Goal: Task Accomplishment & Management: Use online tool/utility

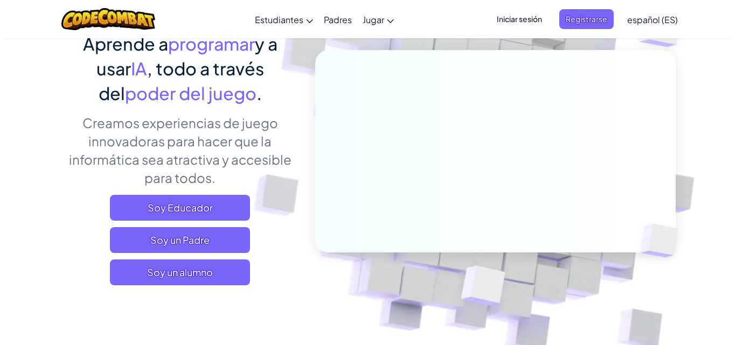
scroll to position [110, 0]
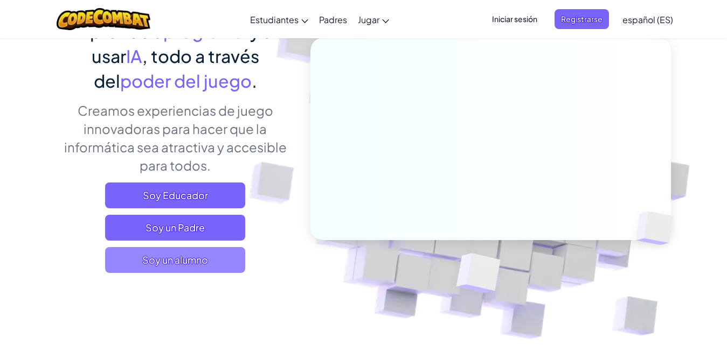
click at [183, 266] on span "Soy un alumno" at bounding box center [175, 260] width 140 height 26
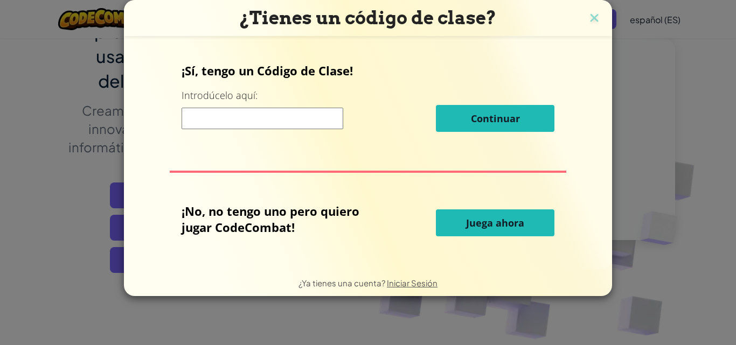
click at [510, 216] on button "Juega ahora" at bounding box center [495, 223] width 119 height 27
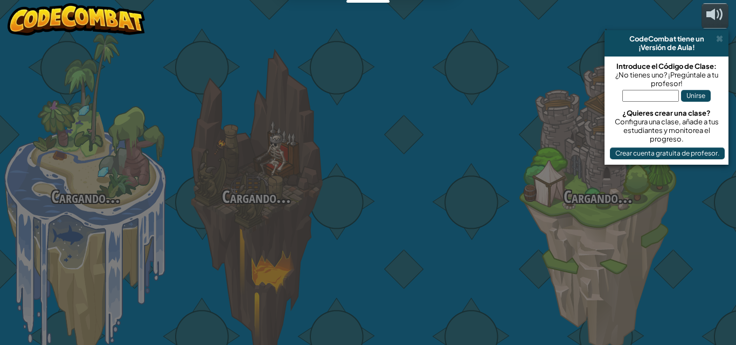
select select "es-ES"
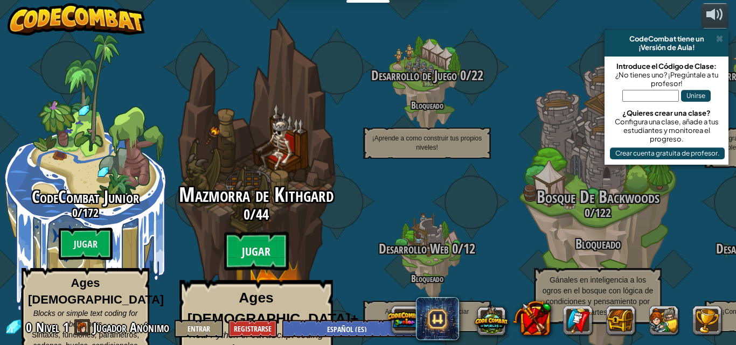
click at [256, 235] on btn "Jugar" at bounding box center [256, 251] width 65 height 39
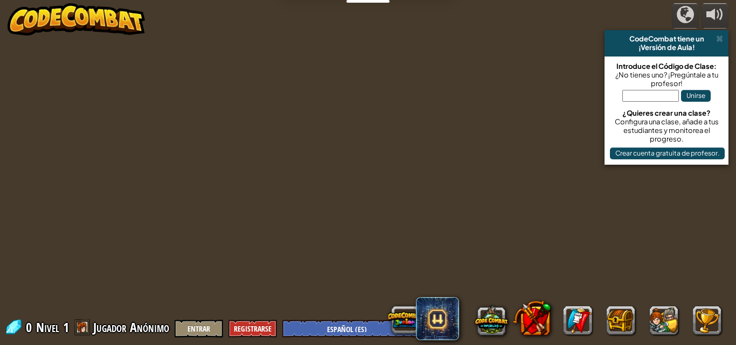
select select "es-ES"
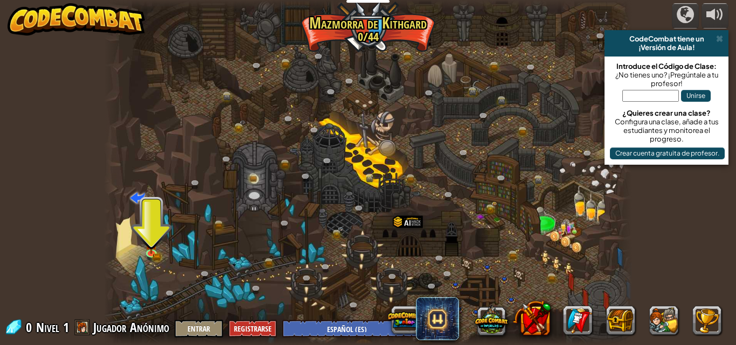
click at [393, 201] on div at bounding box center [368, 172] width 529 height 345
click at [151, 255] on link at bounding box center [153, 254] width 22 height 22
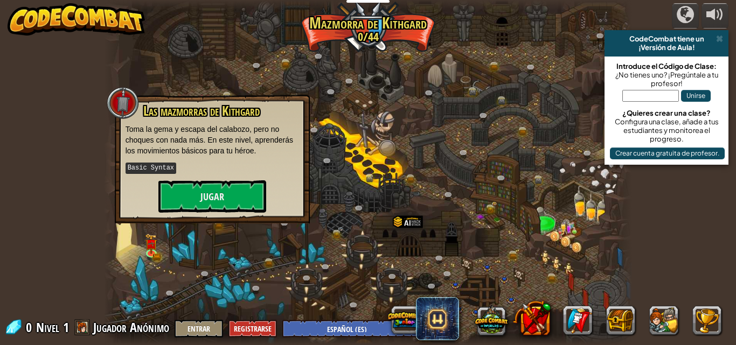
drag, startPoint x: 212, startPoint y: 85, endPoint x: 199, endPoint y: 61, distance: 26.8
click at [199, 61] on div at bounding box center [368, 172] width 529 height 345
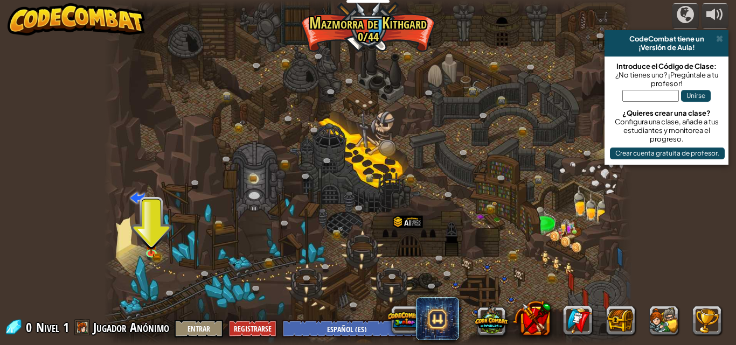
click at [146, 197] on div at bounding box center [368, 172] width 529 height 345
click at [153, 253] on link at bounding box center [153, 254] width 22 height 22
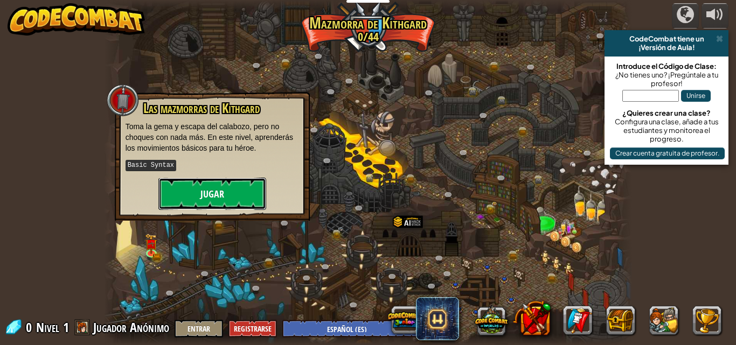
click at [193, 198] on button "Jugar" at bounding box center [212, 194] width 108 height 32
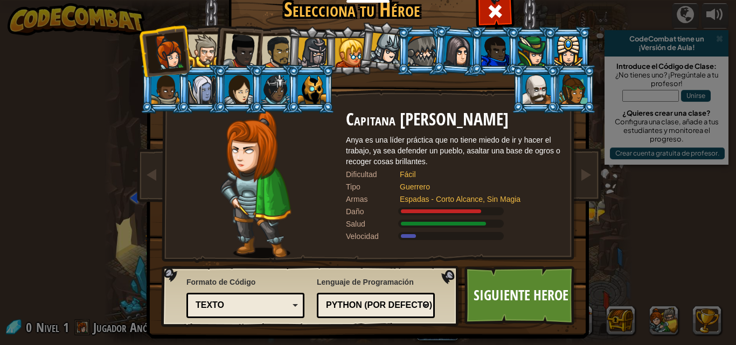
drag, startPoint x: 478, startPoint y: 11, endPoint x: 468, endPoint y: 22, distance: 14.1
click at [468, 22] on div "Capitana [PERSON_NAME] Anya es una líder práctica que no tiene miedo de ir y ha…" at bounding box center [368, 138] width 404 height 235
click at [494, 8] on span at bounding box center [495, 11] width 17 height 17
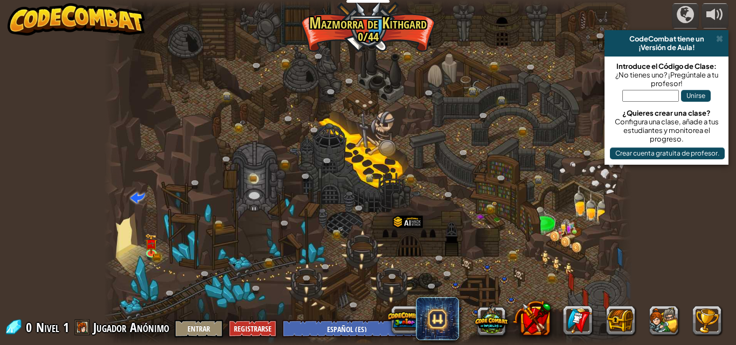
click at [418, 165] on div at bounding box center [368, 172] width 529 height 345
click at [148, 248] on img at bounding box center [152, 238] width 12 height 27
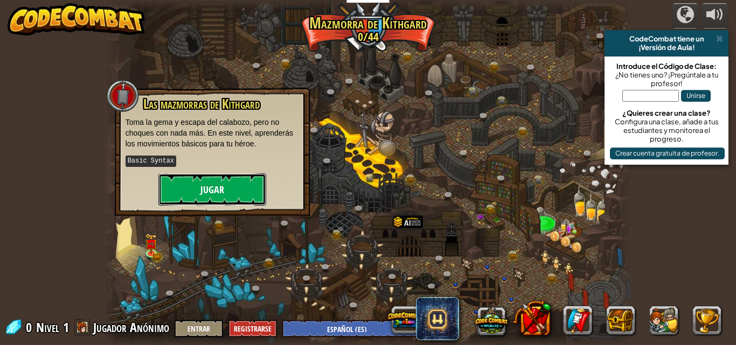
click at [228, 182] on button "Jugar" at bounding box center [212, 190] width 108 height 32
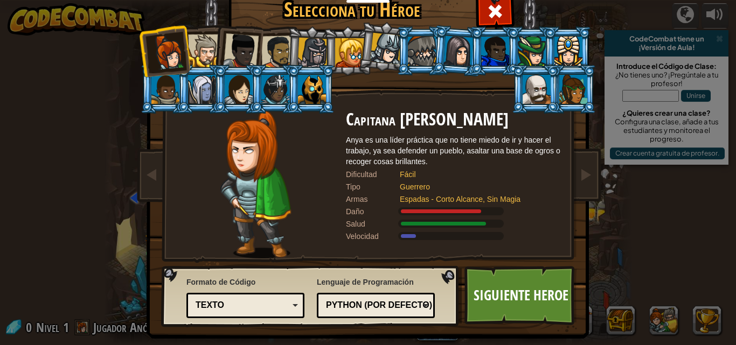
click at [191, 80] on div at bounding box center [202, 89] width 28 height 29
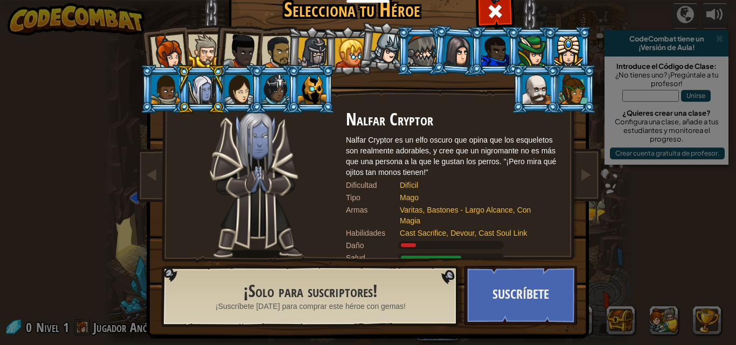
click at [307, 54] on div at bounding box center [313, 53] width 31 height 31
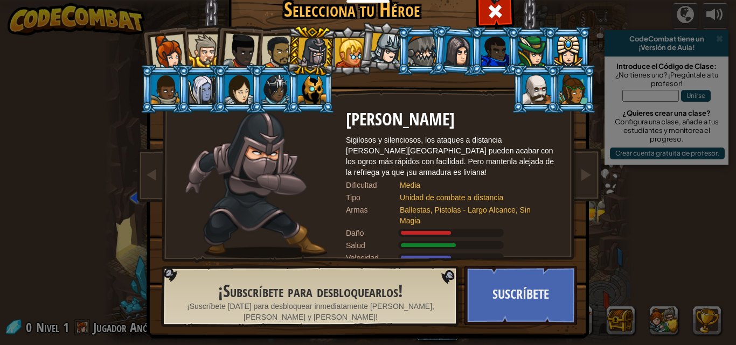
click at [307, 54] on div at bounding box center [313, 53] width 31 height 31
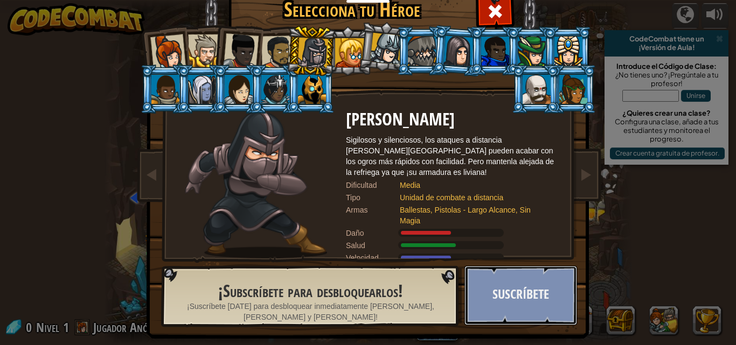
click at [549, 296] on button "Suscríbete" at bounding box center [521, 295] width 113 height 59
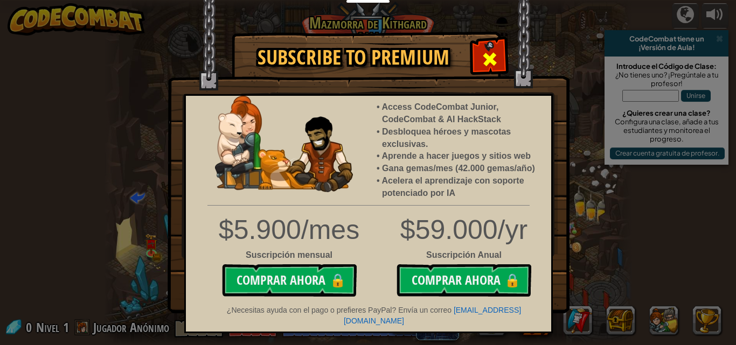
click at [492, 54] on span at bounding box center [489, 59] width 17 height 17
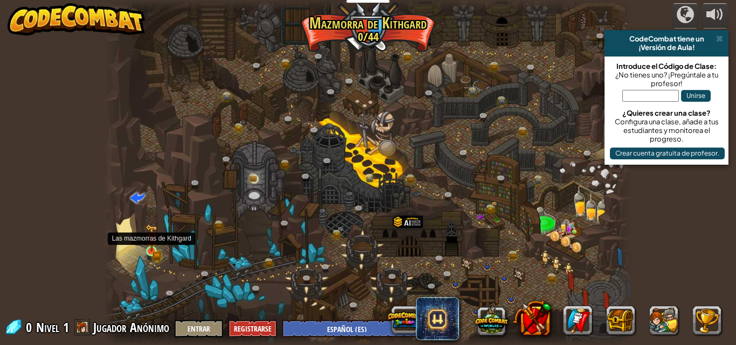
click at [150, 246] on img at bounding box center [152, 238] width 12 height 27
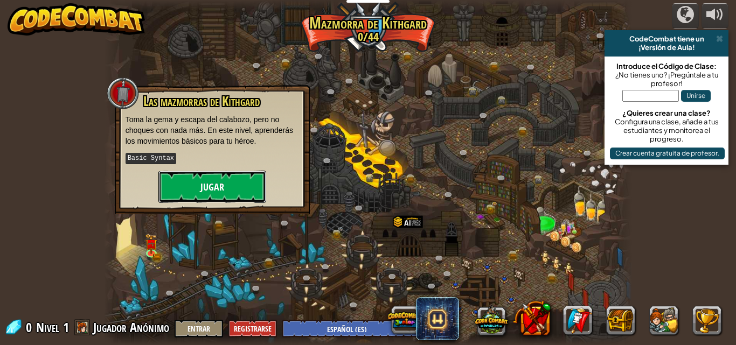
click at [203, 178] on button "Jugar" at bounding box center [212, 187] width 108 height 32
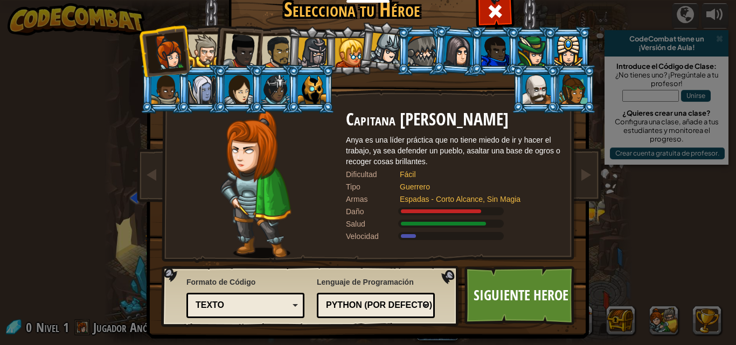
click at [308, 55] on div at bounding box center [313, 53] width 31 height 31
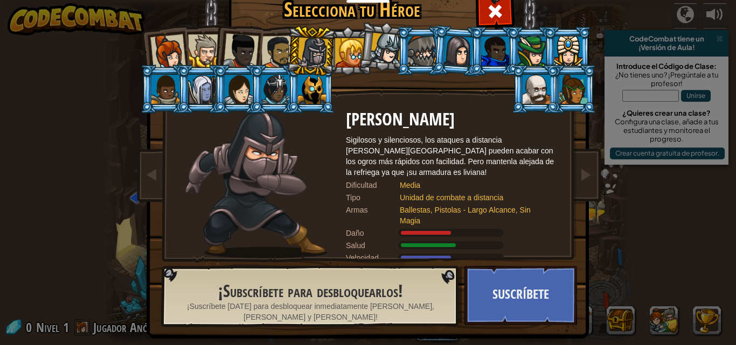
click at [171, 52] on div at bounding box center [168, 52] width 36 height 36
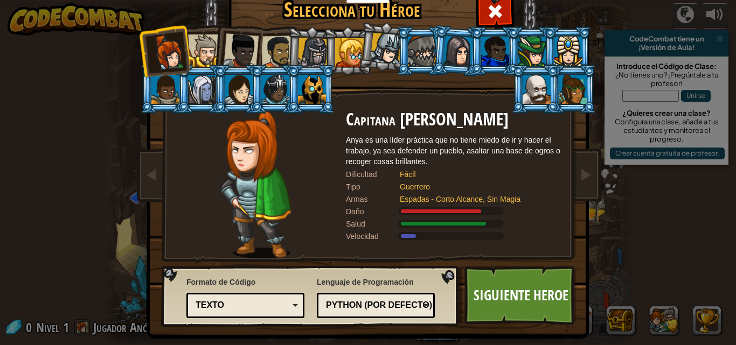
click at [287, 308] on div "Texto" at bounding box center [245, 306] width 104 height 17
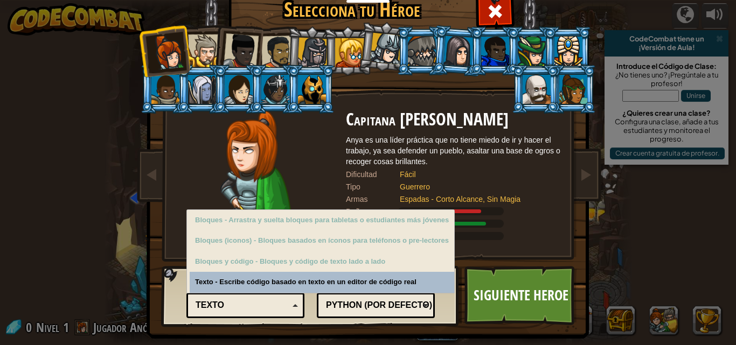
click at [287, 308] on div "Texto" at bounding box center [245, 306] width 104 height 17
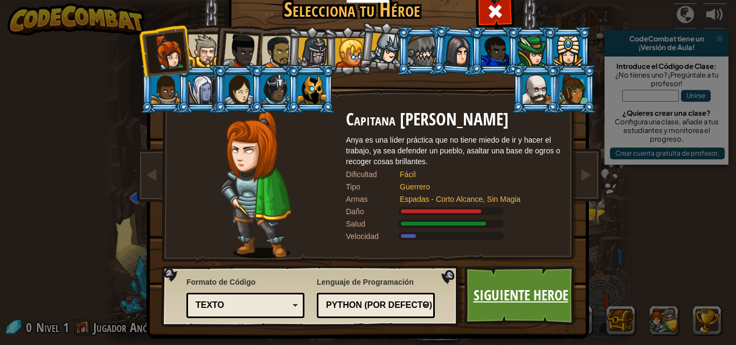
click at [508, 307] on link "Siguiente Heroe" at bounding box center [521, 295] width 113 height 59
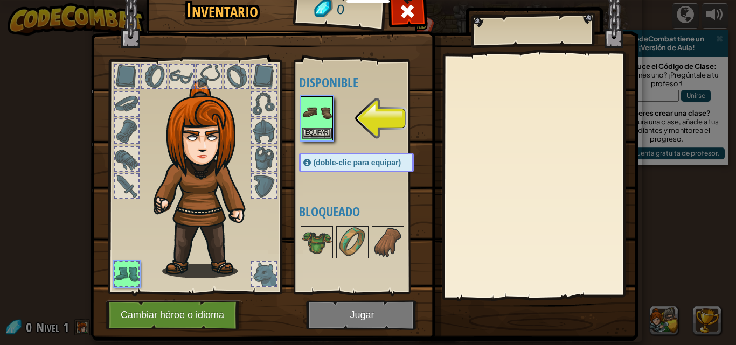
click at [313, 124] on img at bounding box center [317, 113] width 30 height 30
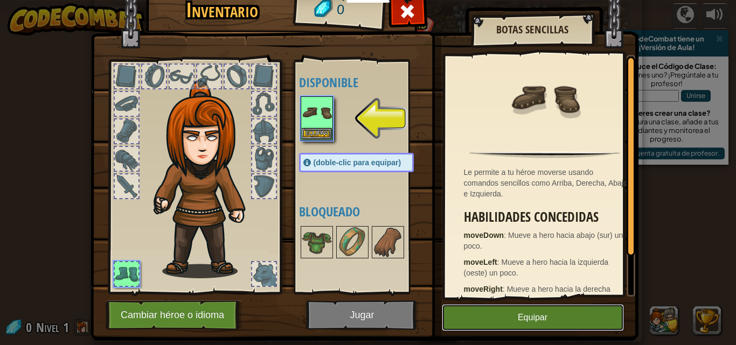
click at [503, 324] on button "Equipar" at bounding box center [533, 318] width 182 height 27
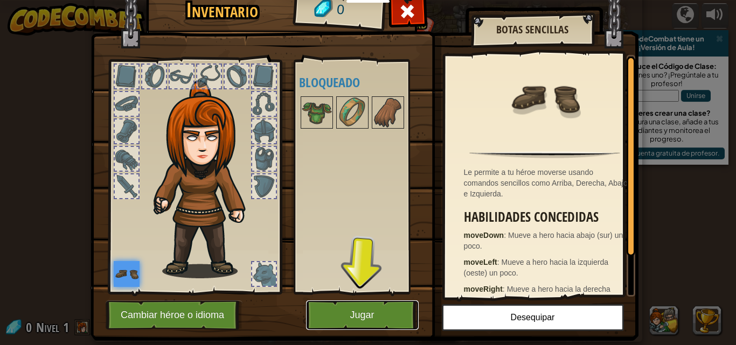
click at [356, 314] on button "Jugar" at bounding box center [362, 316] width 113 height 30
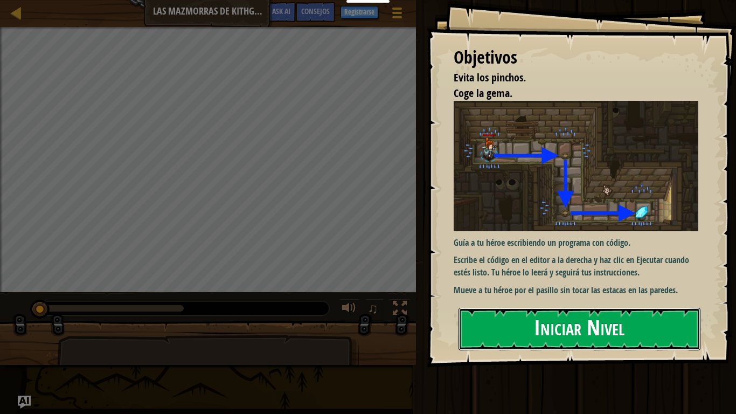
drag, startPoint x: 626, startPoint y: 316, endPoint x: 611, endPoint y: 342, distance: 29.8
click at [626, 316] on button "Iniciar Nivel" at bounding box center [580, 329] width 242 height 43
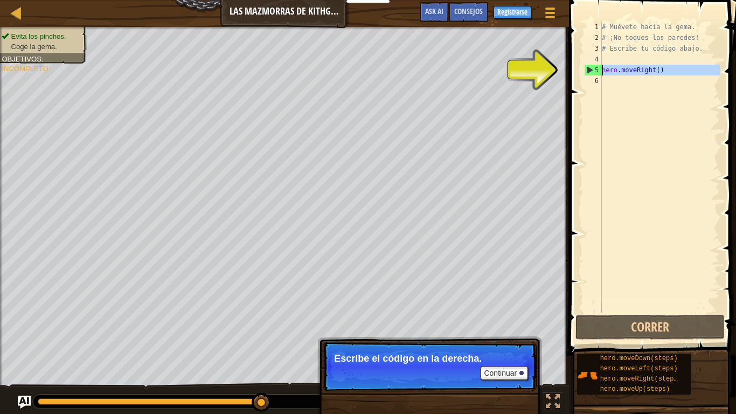
click at [590, 66] on div "5" at bounding box center [593, 70] width 17 height 11
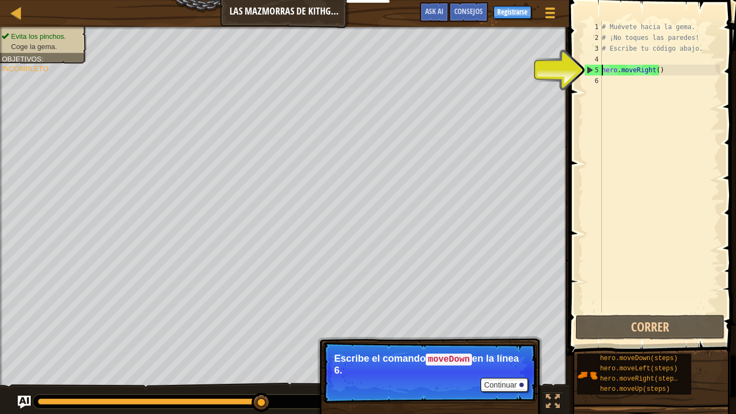
click at [587, 67] on div "5" at bounding box center [593, 70] width 17 height 11
click at [596, 70] on div "5" at bounding box center [593, 70] width 17 height 11
click at [605, 71] on div "# Muévete hacia la gema. # ¡No toques las paredes! # Escribe tu código abajo. h…" at bounding box center [660, 178] width 120 height 313
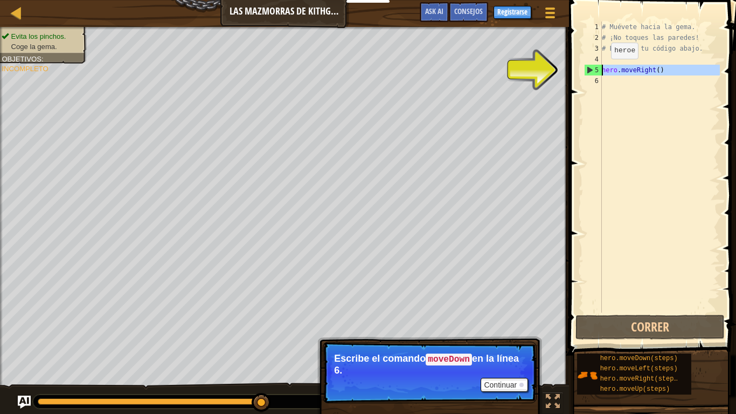
click at [599, 70] on div "5" at bounding box center [593, 70] width 17 height 11
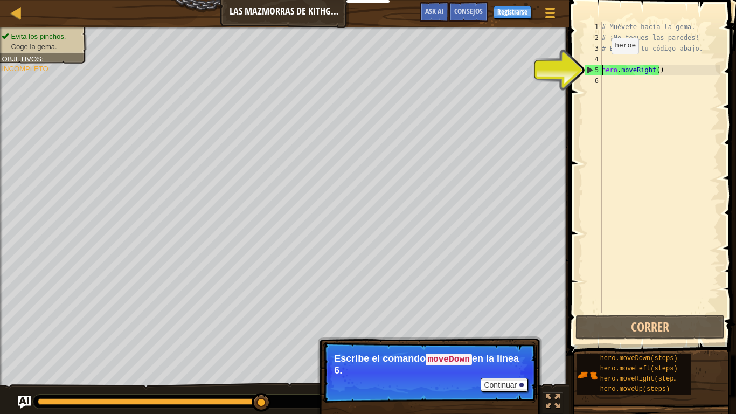
click at [589, 71] on div "5" at bounding box center [593, 70] width 17 height 11
type textarea "hero.moveRight()"
click at [604, 70] on div "# Muévete hacia la gema. # ¡No toques las paredes! # Escribe tu código abajo. h…" at bounding box center [660, 178] width 120 height 313
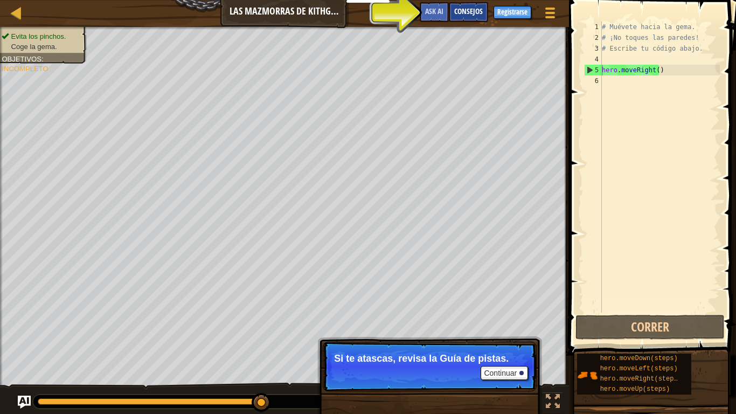
click at [463, 9] on span "Consejos" at bounding box center [468, 11] width 29 height 10
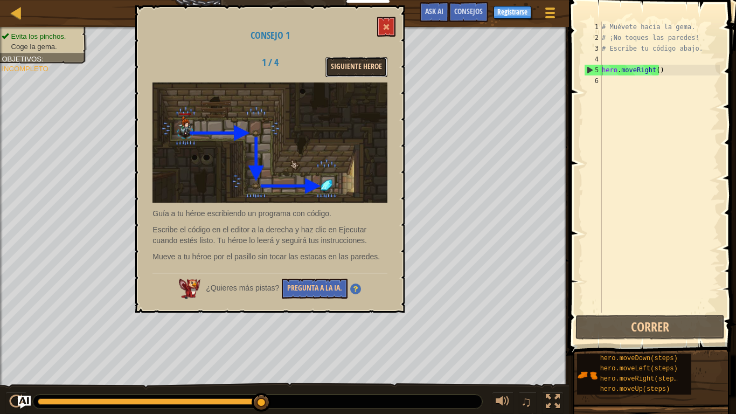
click at [352, 58] on button "Siguiente Heroe" at bounding box center [357, 67] width 62 height 20
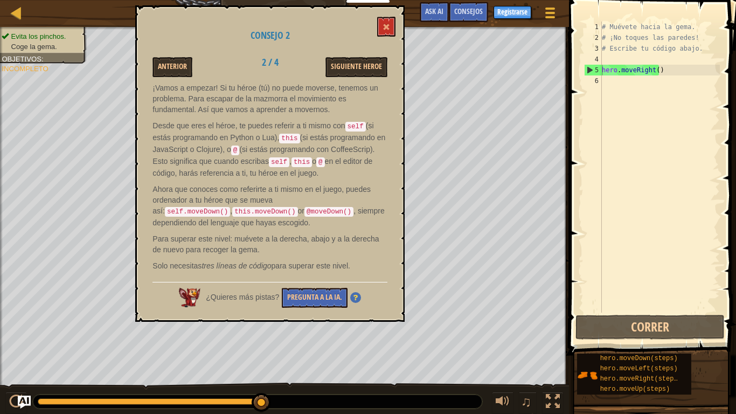
click at [377, 25] on div "Consejo 2 Anterior 2 / 4 Siguiente Heroe ¡Vamos a empezar! Si tu héroe (tú) no …" at bounding box center [269, 163] width 269 height 316
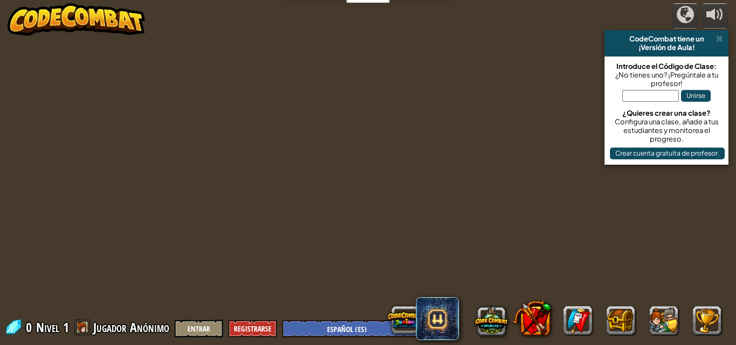
select select "es-ES"
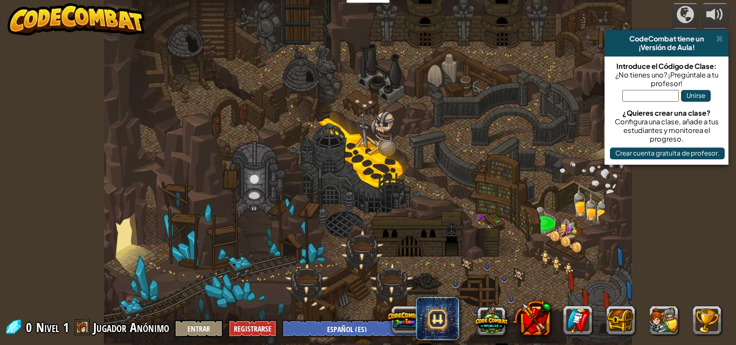
select select "es-ES"
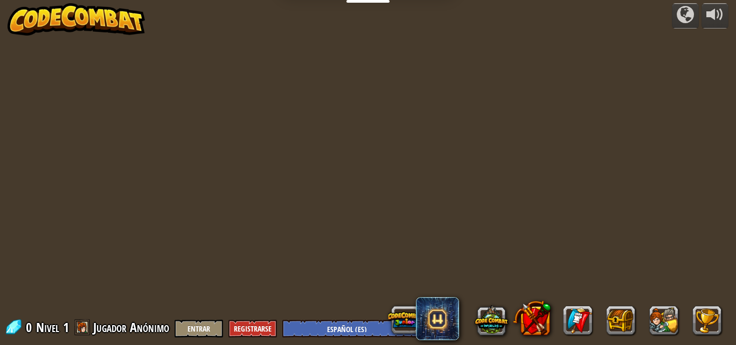
select select "es-ES"
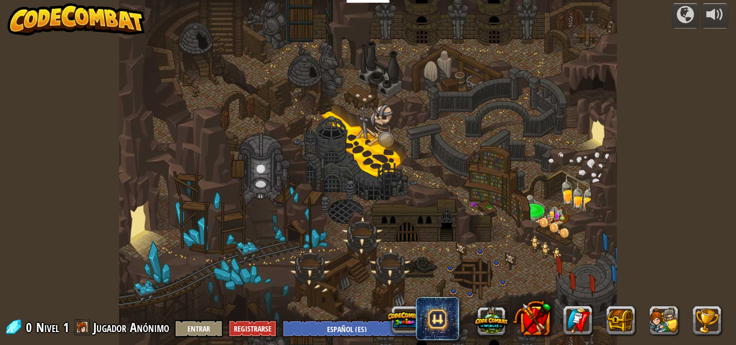
select select "es-ES"
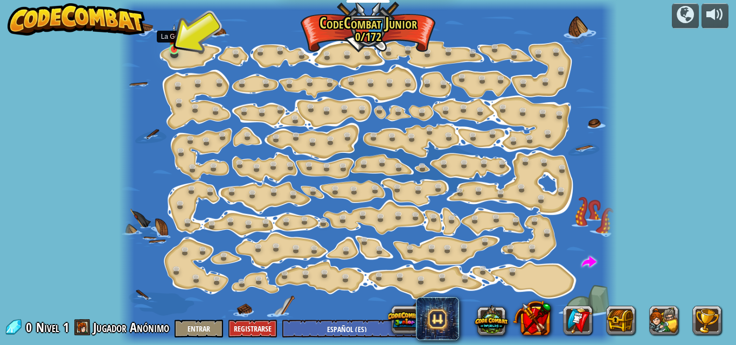
click at [174, 43] on img at bounding box center [174, 37] width 11 height 26
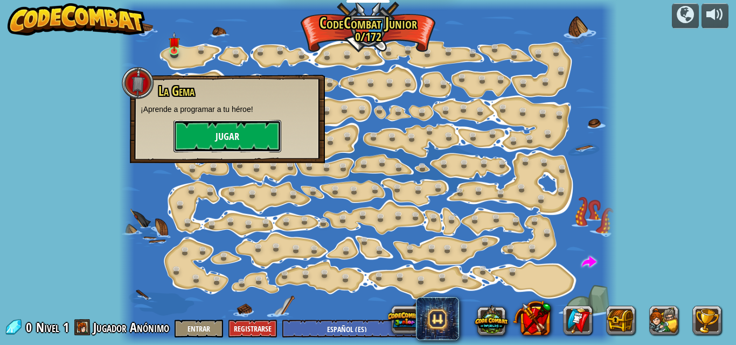
click at [225, 141] on button "Jugar" at bounding box center [228, 136] width 108 height 32
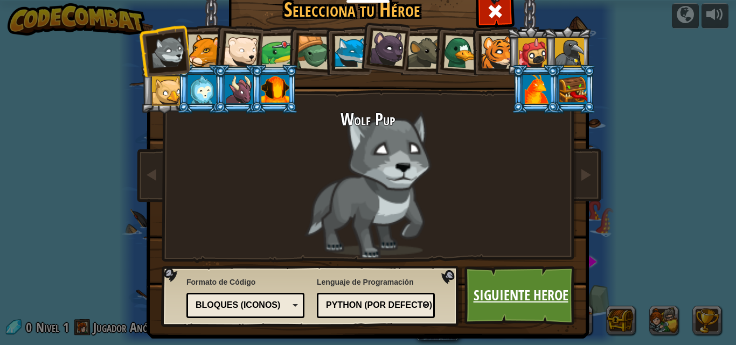
click at [499, 303] on link "Siguiente Heroe" at bounding box center [521, 295] width 113 height 59
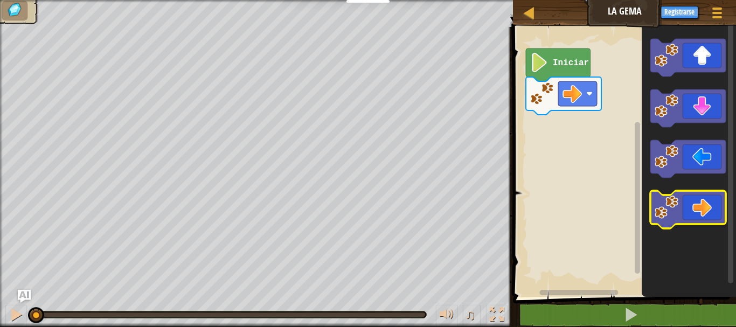
click at [702, 210] on icon "Espacio de trabajo de Blockly" at bounding box center [688, 210] width 75 height 38
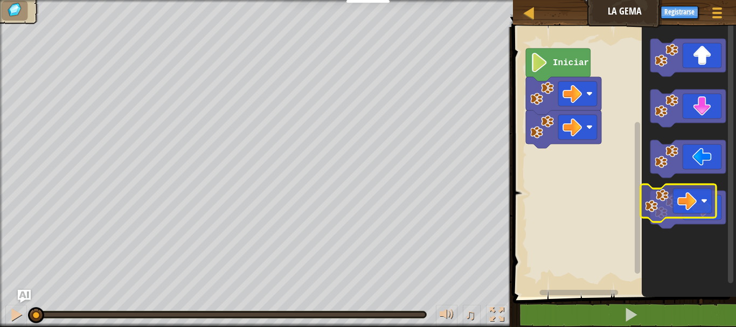
click at [668, 197] on image "Espacio de trabajo de Blockly" at bounding box center [667, 208] width 24 height 24
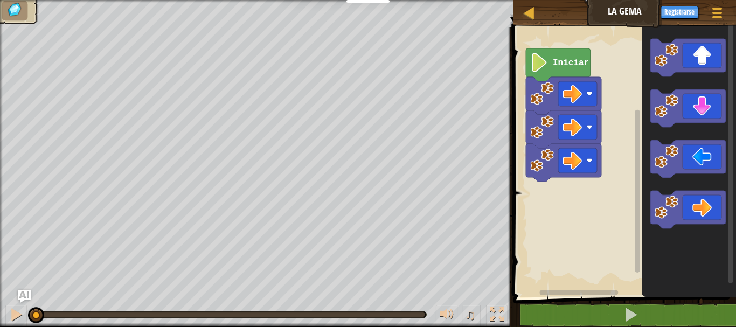
click at [566, 76] on icon "Espacio de trabajo de Blockly" at bounding box center [558, 65] width 65 height 33
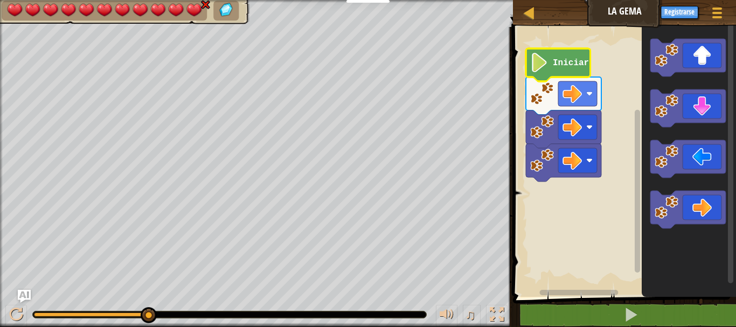
click at [552, 57] on icon "Espacio de trabajo de Blockly" at bounding box center [558, 65] width 65 height 33
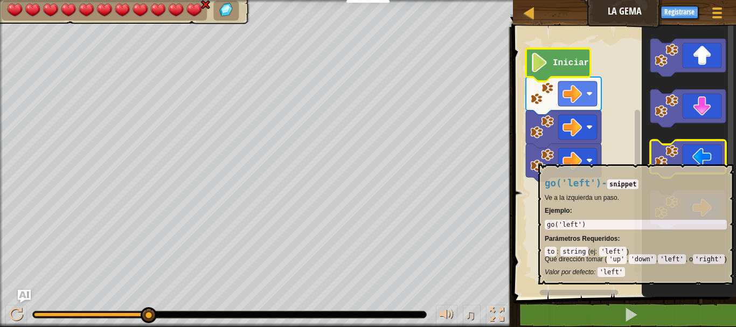
click at [708, 159] on icon "Espacio de trabajo de Blockly" at bounding box center [688, 159] width 75 height 38
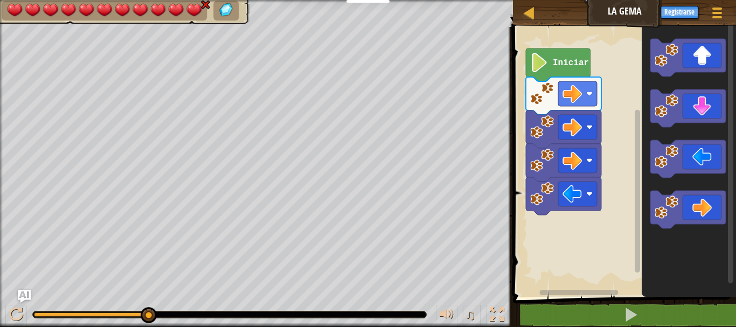
click at [639, 5] on button "Ask AI" at bounding box center [640, 12] width 29 height 20
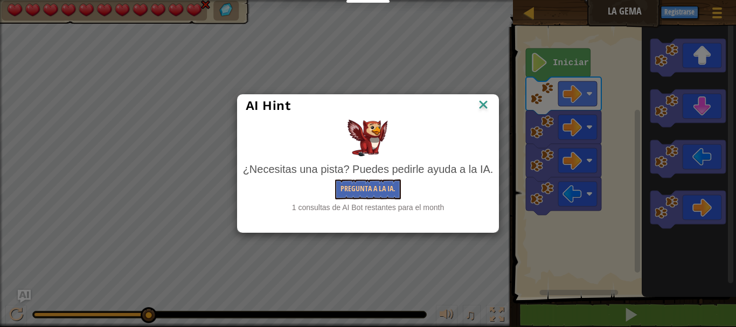
click at [483, 100] on img at bounding box center [483, 106] width 14 height 16
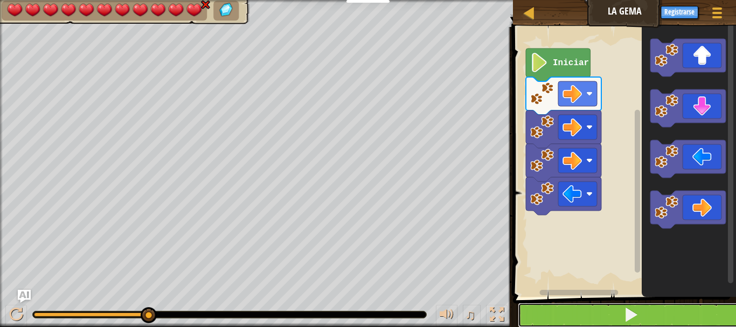
click at [658, 313] on button at bounding box center [631, 315] width 226 height 25
click at [603, 313] on button at bounding box center [631, 315] width 226 height 25
click at [597, 309] on button at bounding box center [631, 315] width 226 height 25
click at [654, 310] on button at bounding box center [631, 315] width 226 height 25
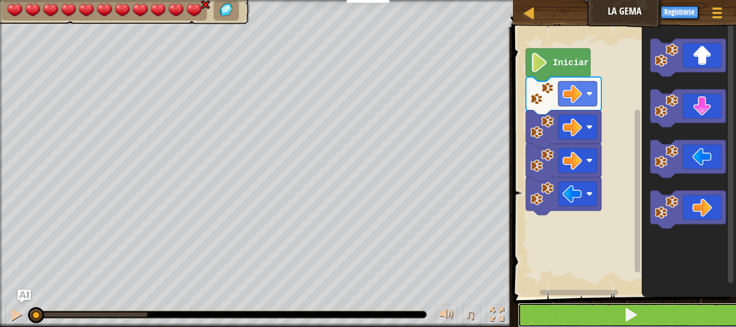
click at [654, 310] on button at bounding box center [631, 315] width 226 height 25
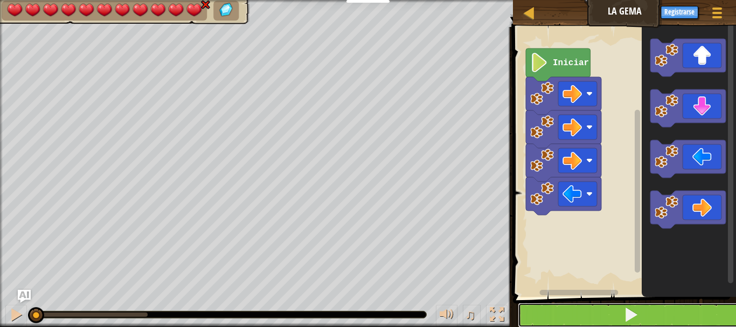
click at [654, 310] on button at bounding box center [631, 315] width 226 height 25
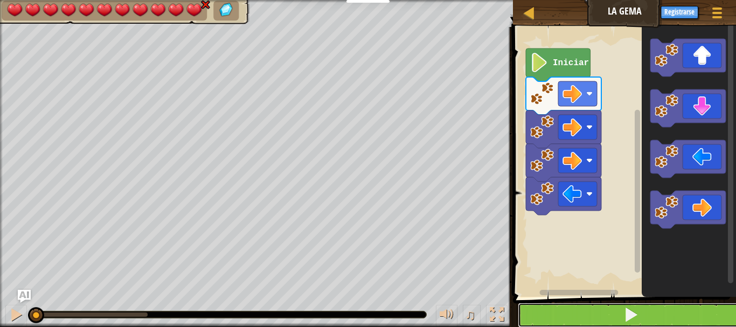
click at [654, 310] on button at bounding box center [631, 315] width 226 height 25
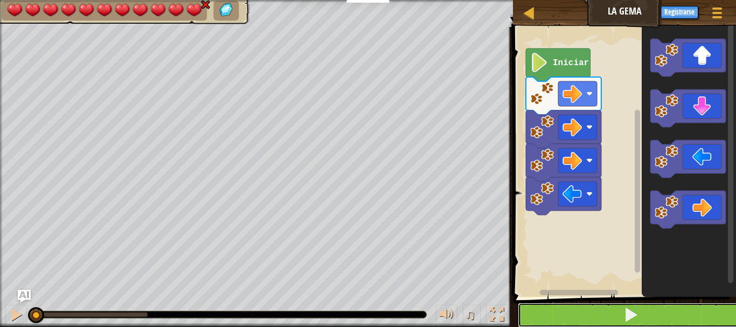
click at [654, 310] on button at bounding box center [631, 315] width 226 height 25
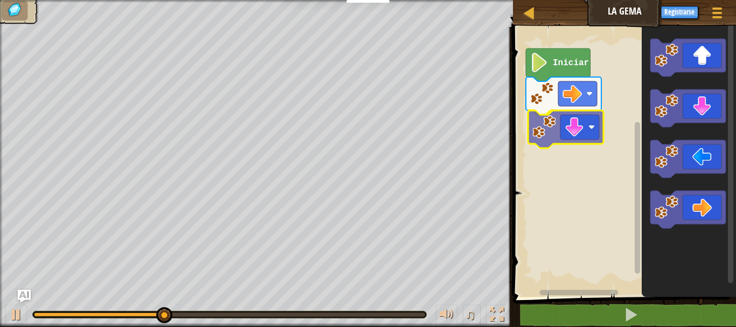
click at [558, 124] on div "Iniciar" at bounding box center [623, 159] width 226 height 275
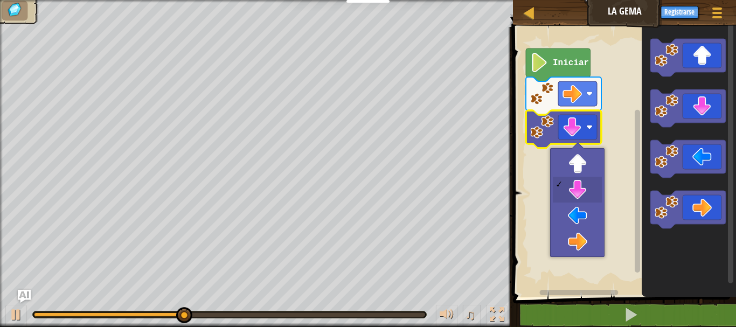
click at [590, 127] on image "Espacio de trabajo de Blockly" at bounding box center [589, 127] width 6 height 6
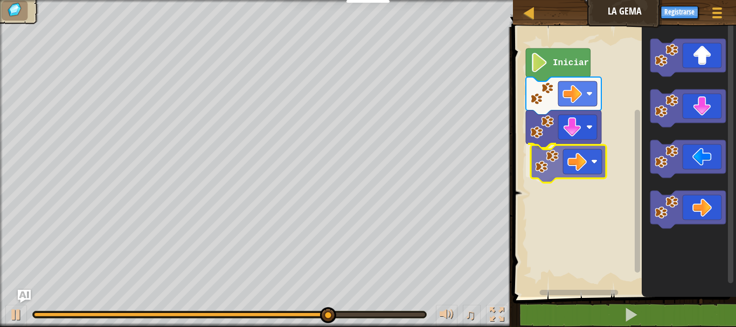
click at [572, 157] on div "Iniciar" at bounding box center [623, 159] width 226 height 275
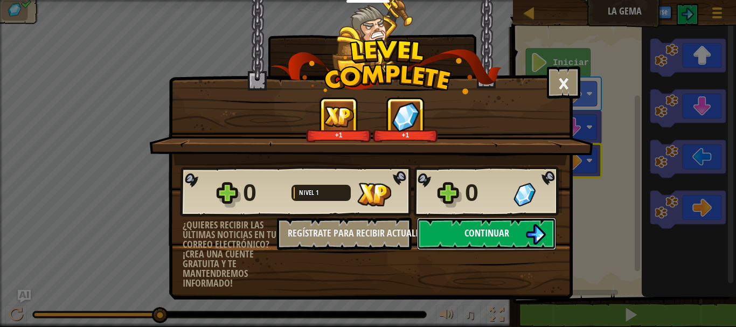
click at [485, 228] on span "Continuar" at bounding box center [487, 232] width 45 height 13
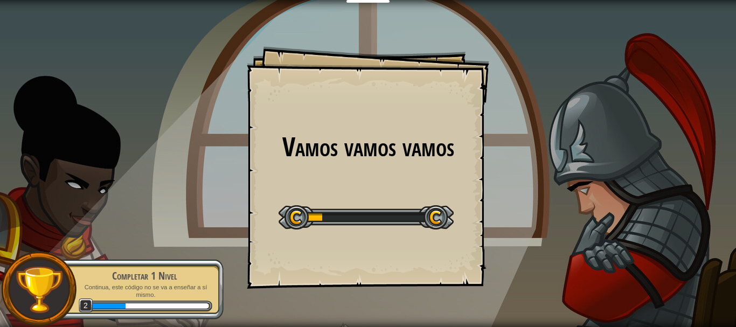
click at [404, 169] on div "Vamos vamos vamos Goals Start Level Error al cargar desde el servidor. Intenta …" at bounding box center [368, 167] width 243 height 243
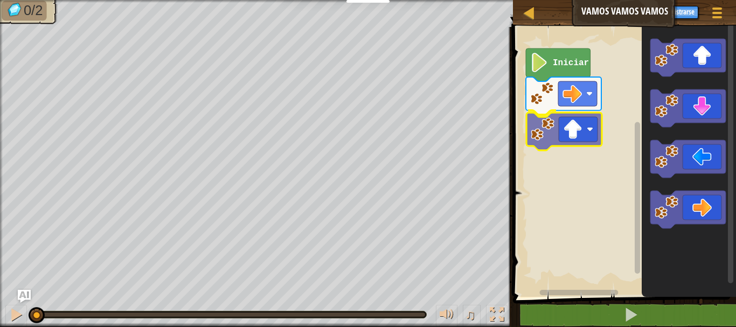
click at [578, 132] on div "Iniciar" at bounding box center [623, 159] width 226 height 275
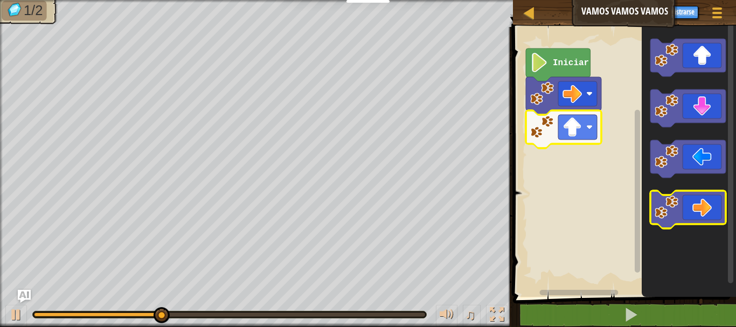
click at [707, 212] on icon "Espacio de trabajo de Blockly" at bounding box center [688, 210] width 75 height 38
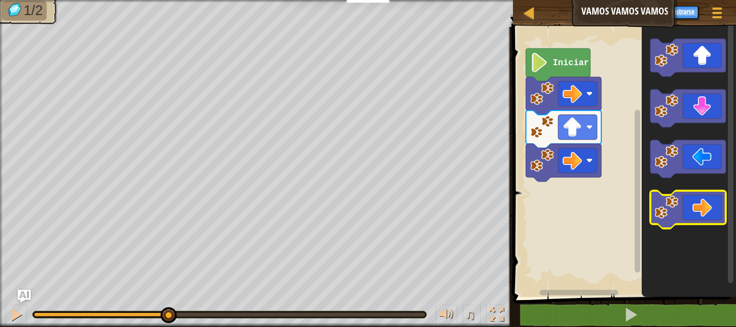
click at [704, 213] on icon "Espacio de trabajo de Blockly" at bounding box center [688, 210] width 75 height 38
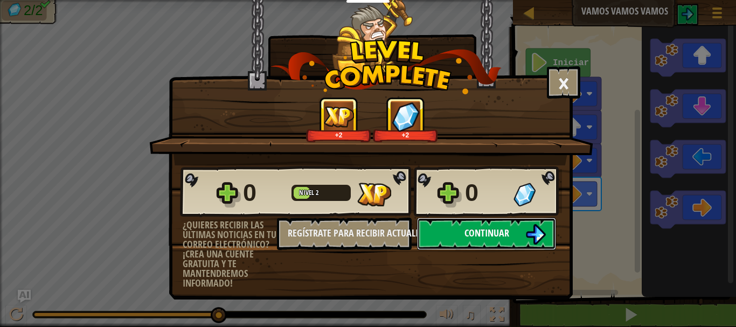
click at [508, 234] on span "Continuar" at bounding box center [487, 232] width 45 height 13
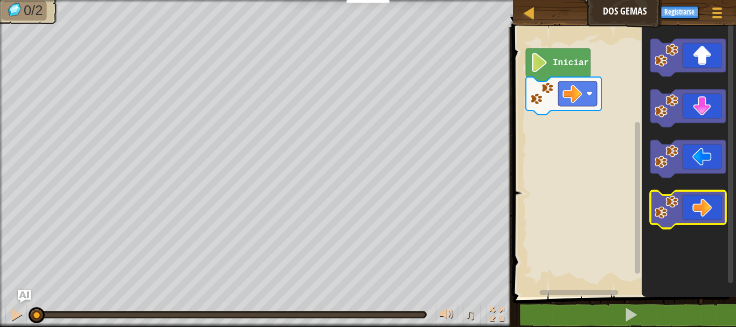
click at [668, 199] on g "Espacio de trabajo de Blockly" at bounding box center [688, 210] width 75 height 38
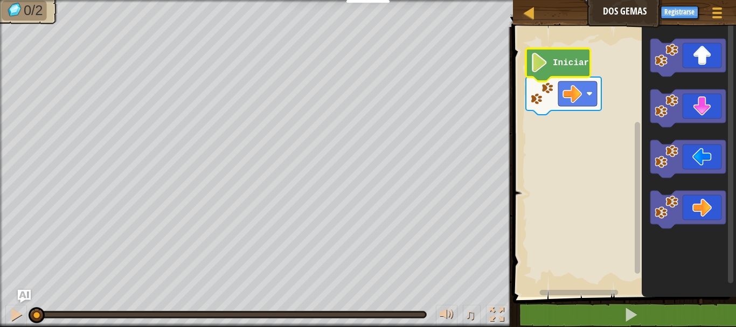
click at [566, 73] on icon "Espacio de trabajo de Blockly" at bounding box center [558, 65] width 65 height 33
click at [557, 68] on icon "Espacio de trabajo de Blockly" at bounding box center [558, 65] width 65 height 33
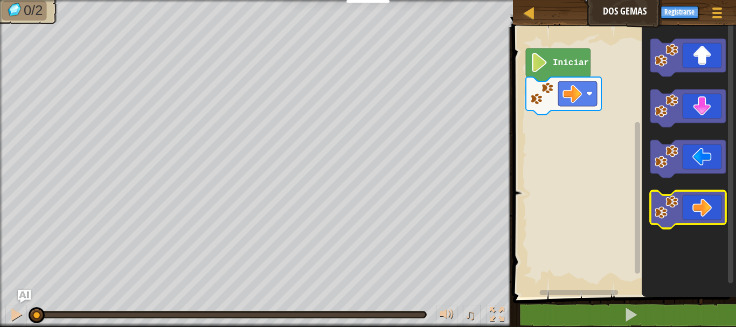
click at [669, 209] on g "Espacio de trabajo de Blockly" at bounding box center [688, 210] width 75 height 38
click at [647, 197] on icon "Espacio de trabajo de Blockly" at bounding box center [689, 159] width 94 height 275
click at [681, 204] on icon "Espacio de trabajo de Blockly" at bounding box center [688, 210] width 75 height 38
click at [610, 217] on div "Iniciar" at bounding box center [623, 159] width 226 height 275
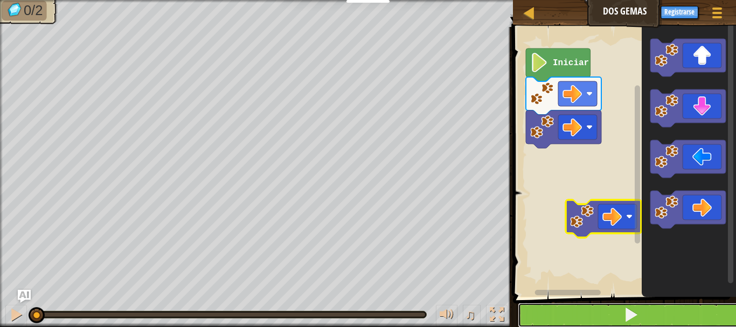
click at [633, 316] on span at bounding box center [631, 314] width 15 height 15
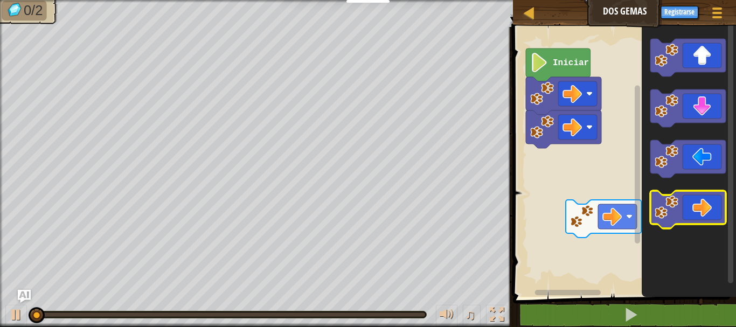
click at [520, 132] on div "Iniciar" at bounding box center [623, 159] width 226 height 275
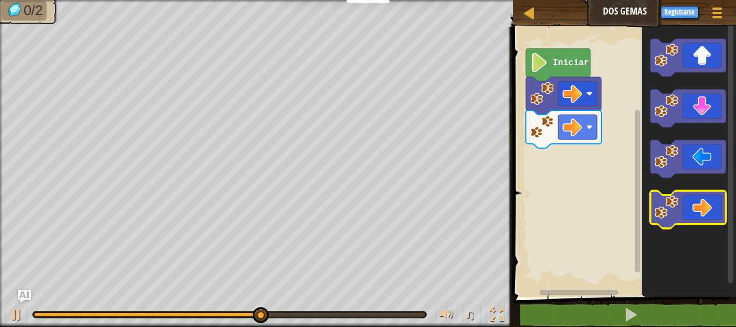
click at [705, 203] on icon "Espacio de trabajo de Blockly" at bounding box center [688, 210] width 75 height 38
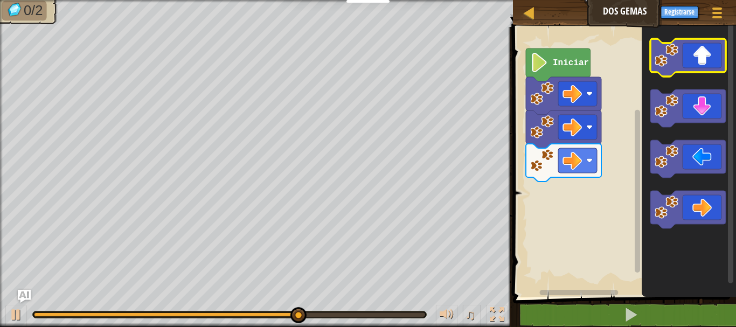
click at [701, 57] on icon "Espacio de trabajo de Blockly" at bounding box center [688, 58] width 75 height 38
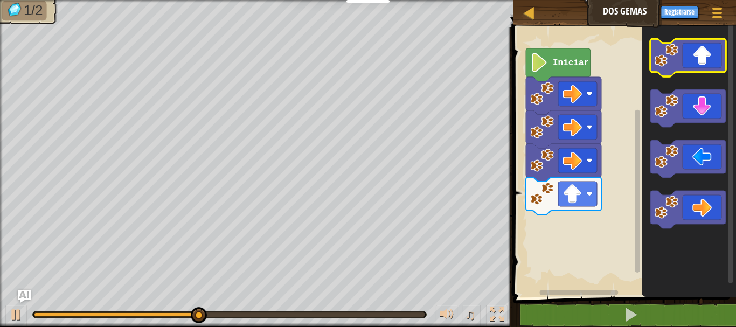
click at [702, 60] on icon "Espacio de trabajo de Blockly" at bounding box center [688, 58] width 75 height 38
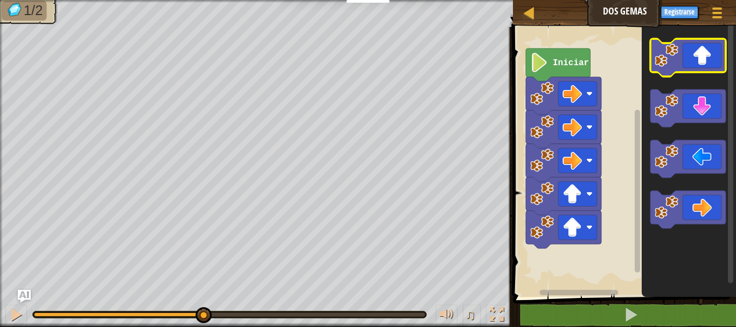
click at [702, 60] on icon "Espacio de trabajo de Blockly" at bounding box center [688, 58] width 75 height 38
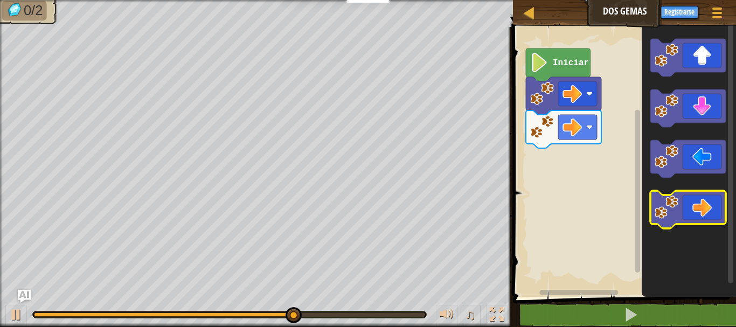
click at [695, 204] on icon "Espacio de trabajo de Blockly" at bounding box center [688, 210] width 75 height 38
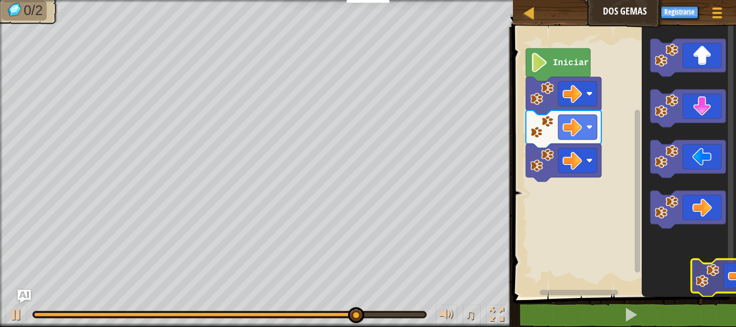
click at [727, 0] on html "Estudiantes Crear Cuenta Gratis. Soluciones para escuelas y distritos Vista pre…" at bounding box center [368, 0] width 736 height 0
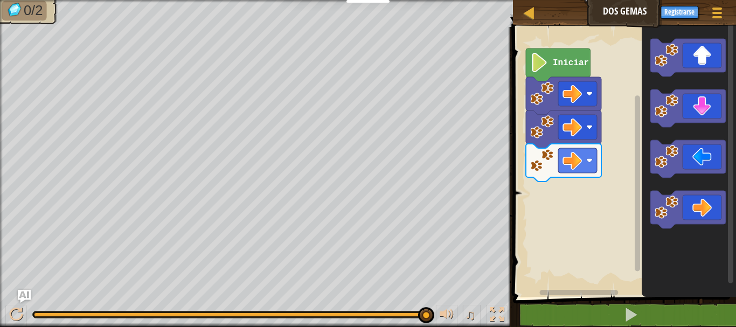
click at [700, 250] on icon "Espacio de trabajo de Blockly" at bounding box center [689, 159] width 94 height 275
click at [700, 67] on icon "Espacio de trabajo de Blockly" at bounding box center [688, 58] width 75 height 38
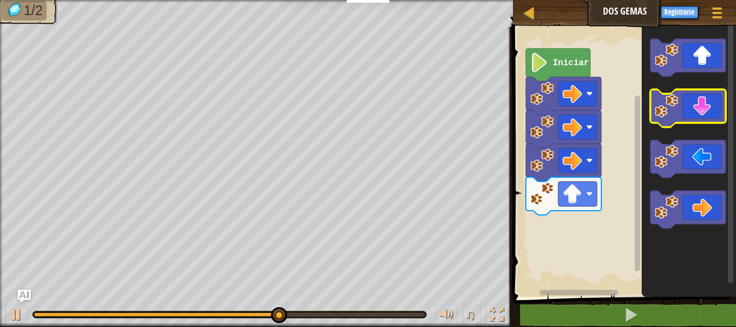
click at [709, 112] on icon "Espacio de trabajo de Blockly" at bounding box center [688, 108] width 75 height 38
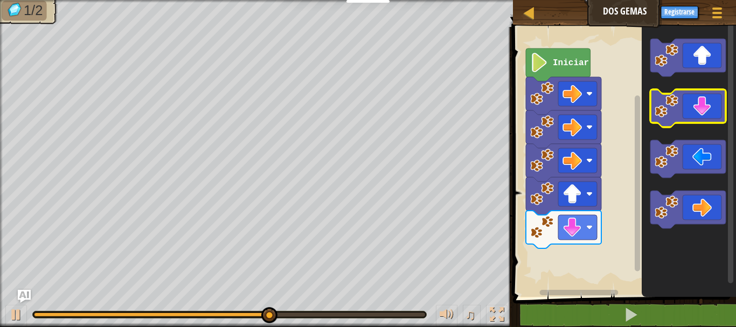
click at [710, 115] on icon "Espacio de trabajo de Blockly" at bounding box center [688, 108] width 75 height 38
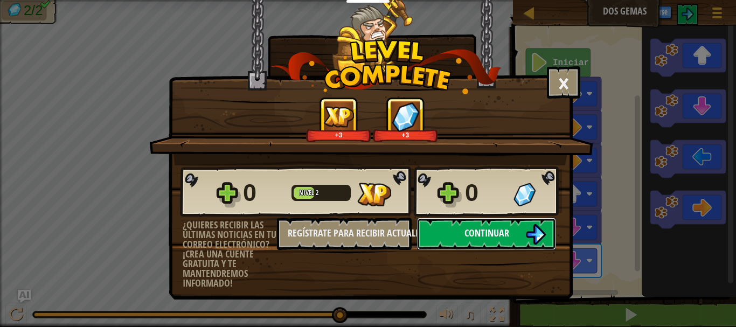
click at [500, 227] on span "Continuar" at bounding box center [487, 232] width 45 height 13
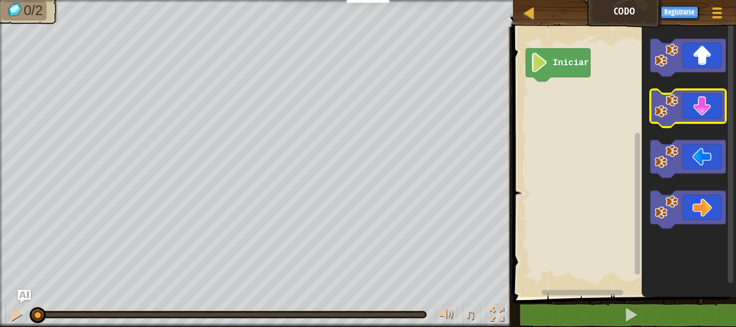
click at [690, 115] on icon "Espacio de trabajo de Blockly" at bounding box center [688, 108] width 75 height 38
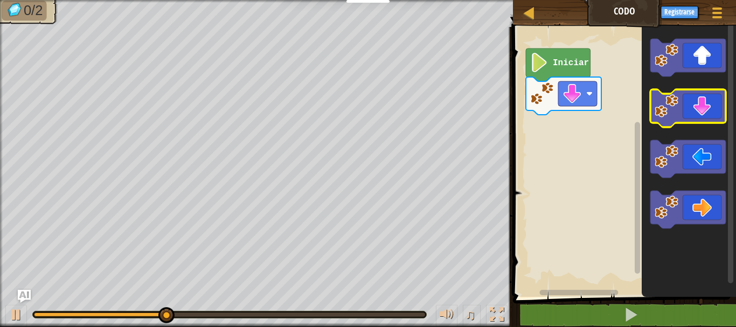
click at [691, 115] on icon "Espacio de trabajo de Blockly" at bounding box center [688, 108] width 75 height 38
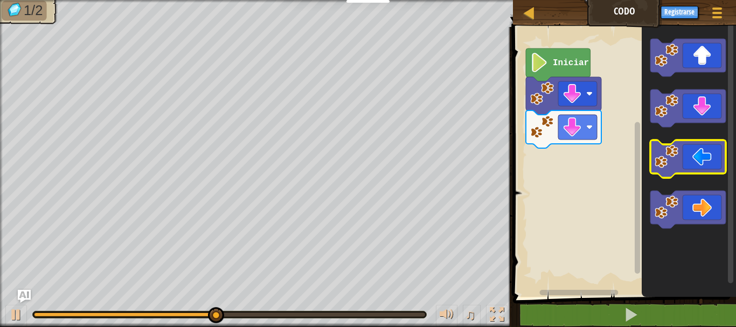
click at [691, 157] on icon "Espacio de trabajo de Blockly" at bounding box center [688, 159] width 75 height 38
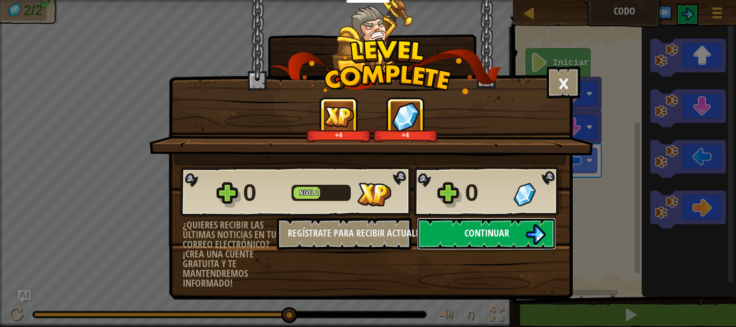
click at [481, 236] on span "Continuar" at bounding box center [487, 232] width 45 height 13
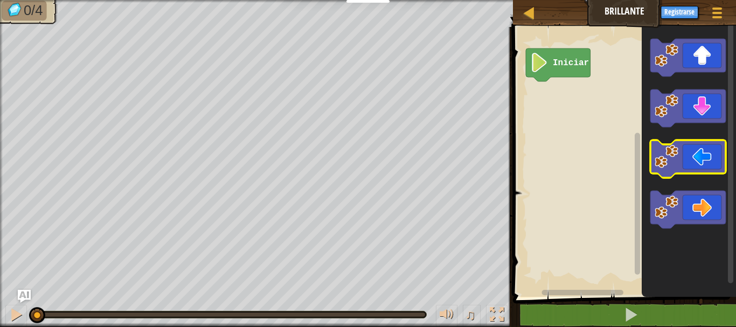
click at [703, 156] on icon "Espacio de trabajo de Blockly" at bounding box center [688, 159] width 75 height 38
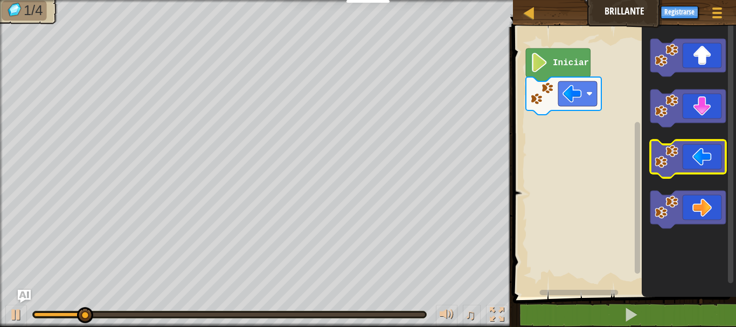
click at [702, 156] on icon "Espacio de trabajo de Blockly" at bounding box center [688, 159] width 75 height 38
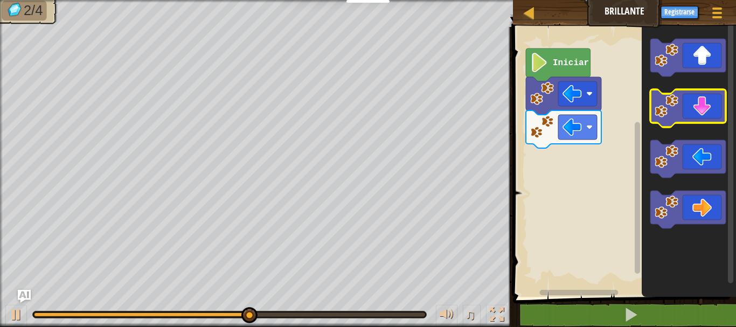
click at [704, 100] on icon "Espacio de trabajo de Blockly" at bounding box center [688, 108] width 75 height 38
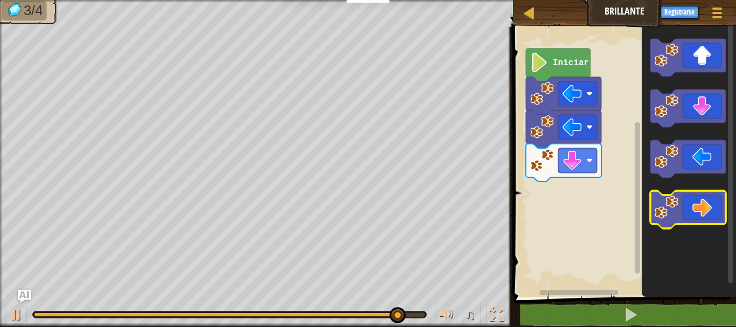
click at [710, 216] on icon "Espacio de trabajo de Blockly" at bounding box center [688, 210] width 75 height 38
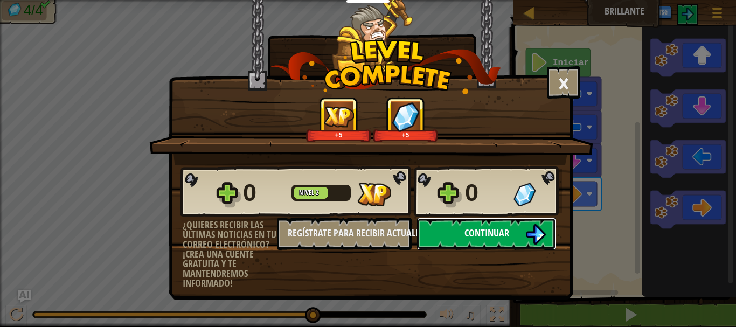
click at [522, 227] on button "Continuar" at bounding box center [486, 234] width 139 height 32
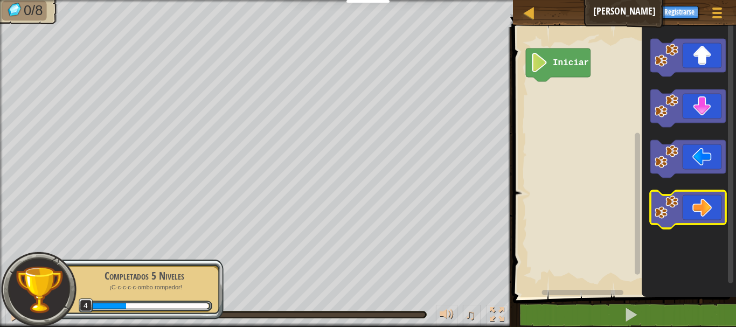
click at [714, 204] on icon "Espacio de trabajo de Blockly" at bounding box center [688, 210] width 75 height 38
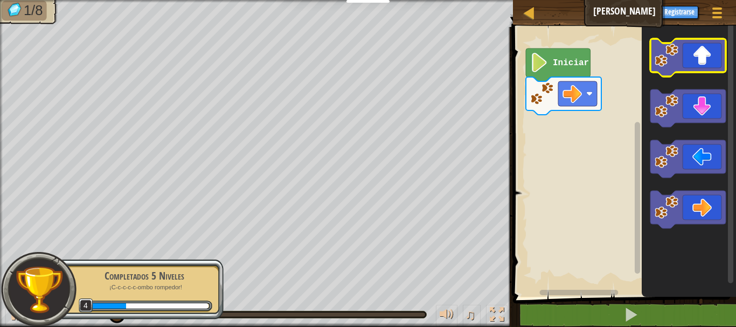
click at [704, 68] on icon "Espacio de trabajo de Blockly" at bounding box center [688, 58] width 75 height 38
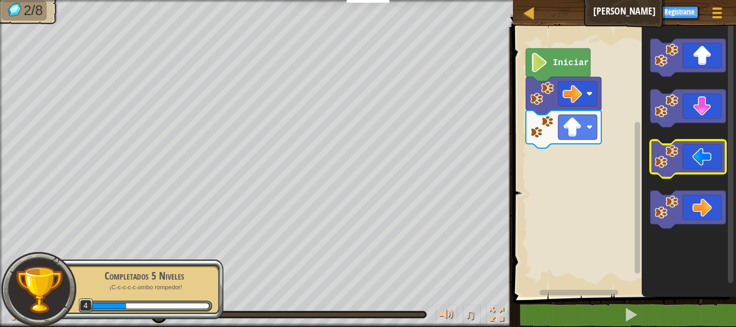
click at [700, 149] on icon "Espacio de trabajo de Blockly" at bounding box center [688, 159] width 75 height 38
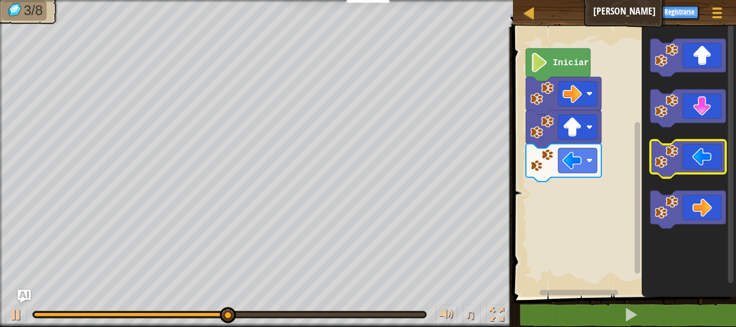
click at [683, 155] on icon "Espacio de trabajo de Blockly" at bounding box center [688, 159] width 75 height 38
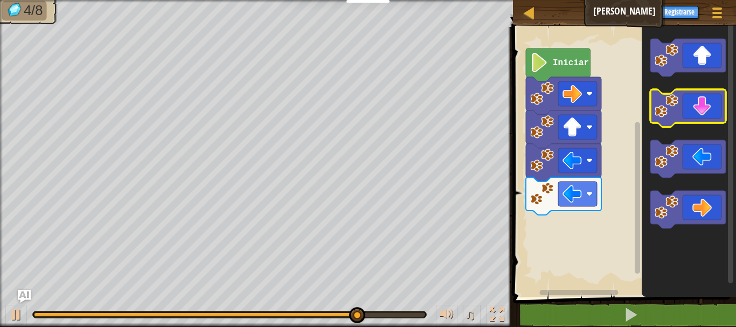
click at [707, 109] on icon "Espacio de trabajo de Blockly" at bounding box center [688, 108] width 75 height 38
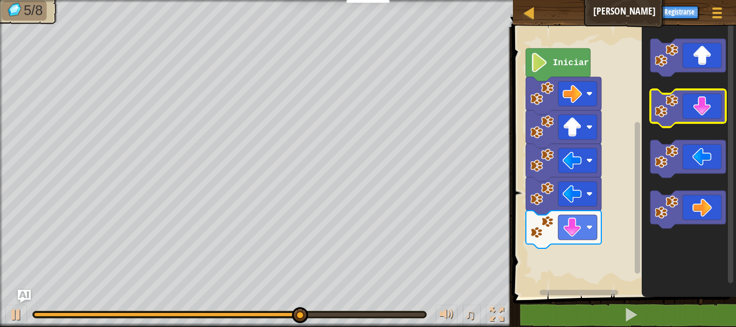
click at [707, 109] on icon "Espacio de trabajo de Blockly" at bounding box center [688, 108] width 75 height 38
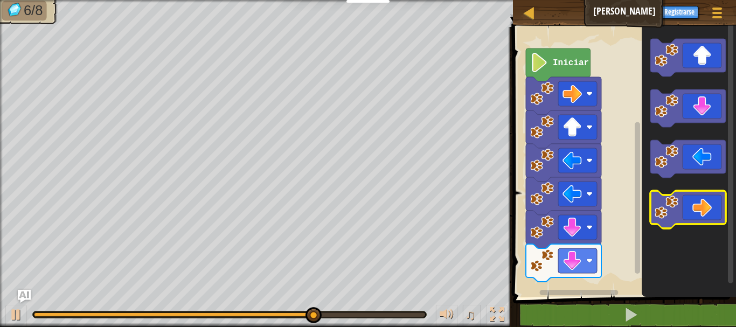
click at [688, 211] on icon "Espacio de trabajo de Blockly" at bounding box center [688, 210] width 75 height 38
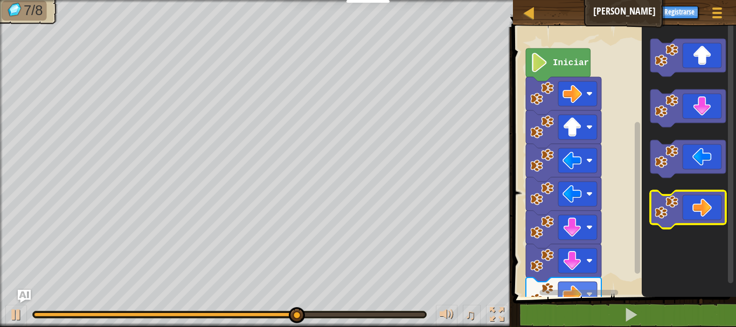
click at [688, 211] on icon "Espacio de trabajo de Blockly" at bounding box center [688, 210] width 75 height 38
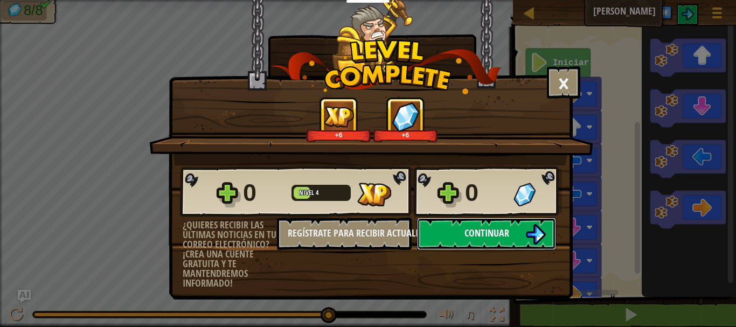
click at [470, 232] on span "Continuar" at bounding box center [487, 232] width 45 height 13
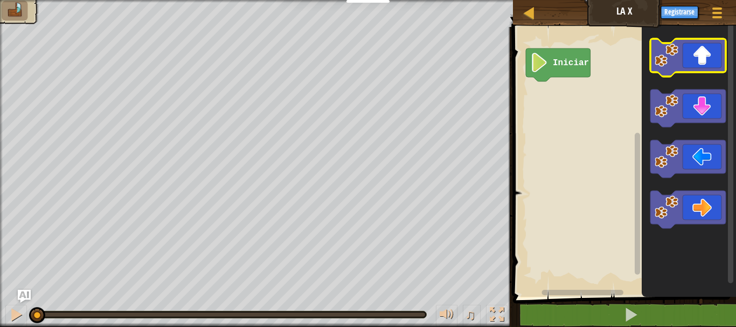
click at [693, 71] on icon "Espacio de trabajo de Blockly" at bounding box center [688, 58] width 75 height 38
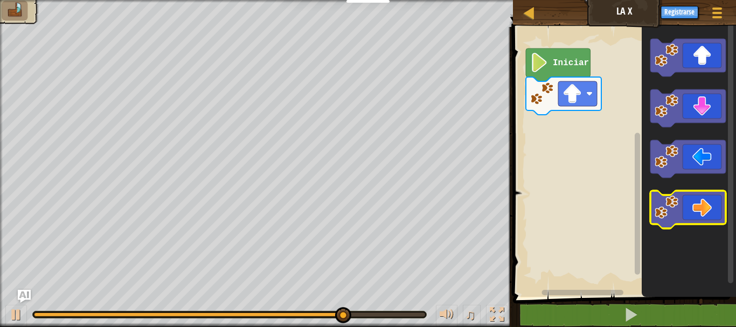
click at [704, 216] on icon "Espacio de trabajo de Blockly" at bounding box center [688, 210] width 75 height 38
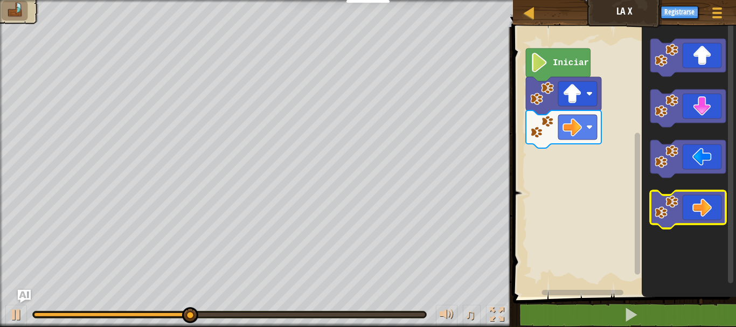
click at [704, 216] on icon "Espacio de trabajo de Blockly" at bounding box center [688, 210] width 75 height 38
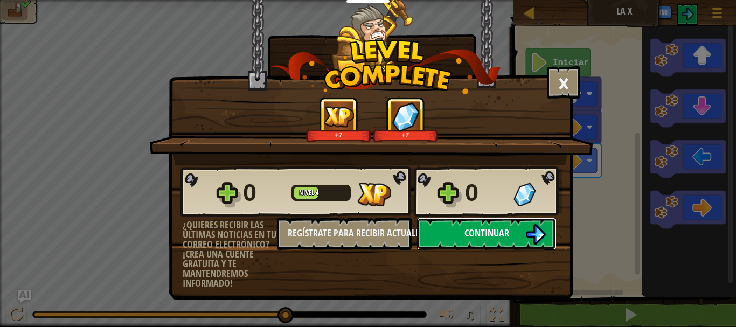
click at [524, 231] on button "Continuar" at bounding box center [486, 234] width 139 height 32
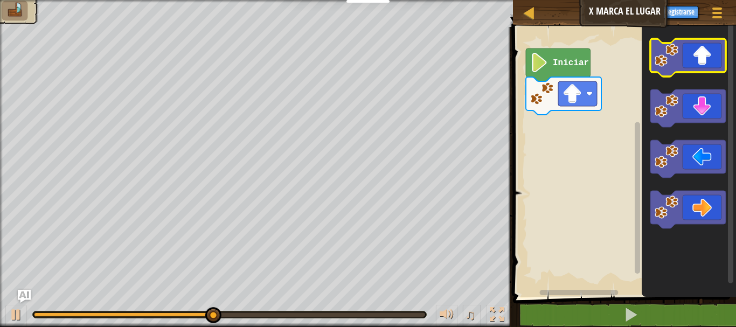
click at [708, 63] on icon "Espacio de trabajo de Blockly" at bounding box center [688, 58] width 75 height 38
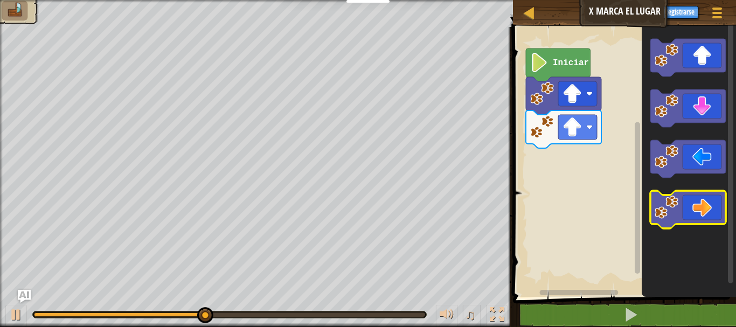
click at [702, 212] on icon "Espacio de trabajo de Blockly" at bounding box center [688, 210] width 75 height 38
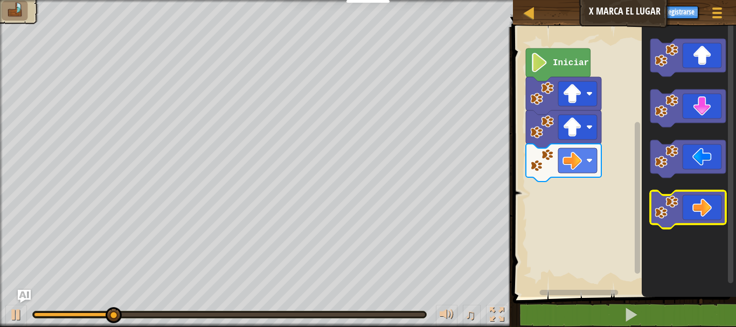
click at [700, 213] on icon "Espacio de trabajo de Blockly" at bounding box center [688, 210] width 75 height 38
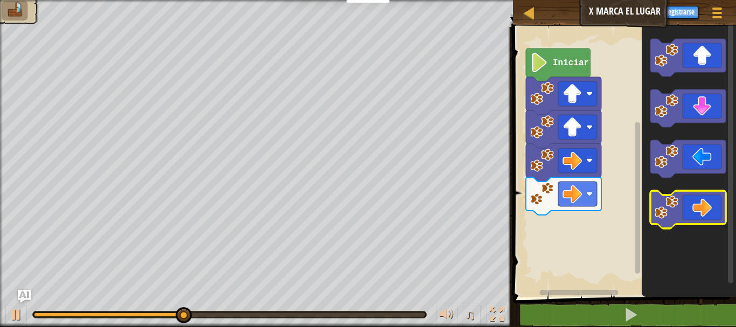
click at [701, 217] on icon "Espacio de trabajo de Blockly" at bounding box center [688, 210] width 75 height 38
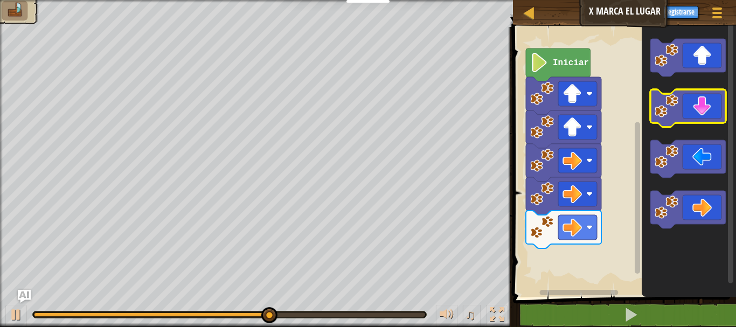
click at [709, 120] on icon "Espacio de trabajo de Blockly" at bounding box center [688, 108] width 75 height 38
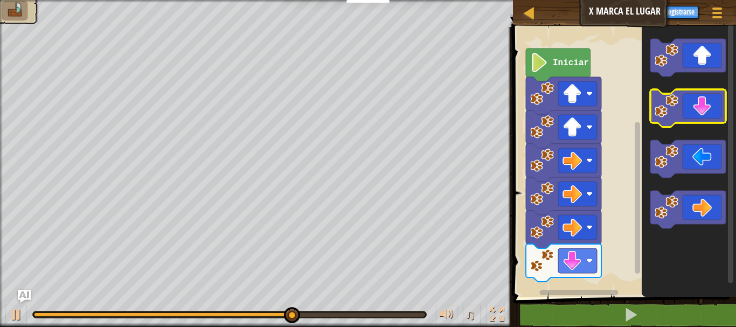
click at [712, 120] on icon "Espacio de trabajo de Blockly" at bounding box center [688, 108] width 75 height 38
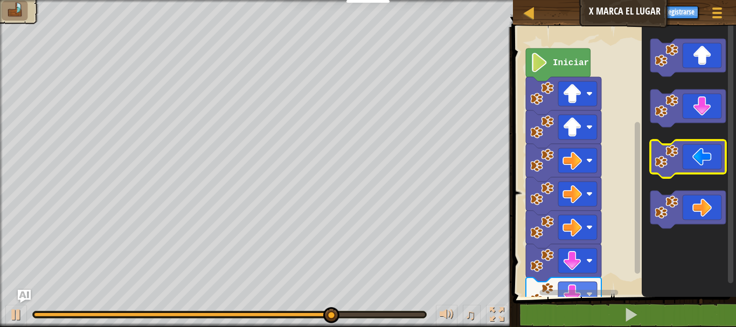
click at [702, 149] on icon "Espacio de trabajo de Blockly" at bounding box center [688, 159] width 75 height 38
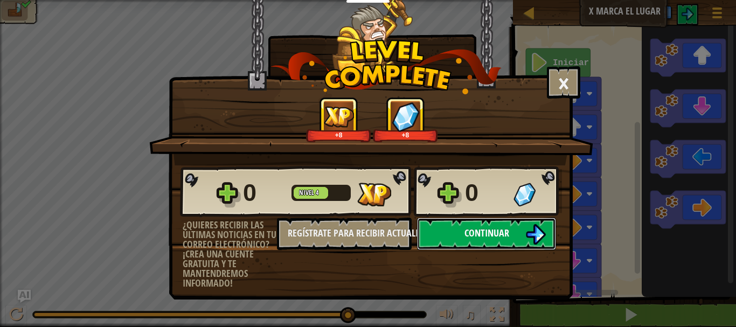
click at [492, 224] on button "Continuar" at bounding box center [486, 234] width 139 height 32
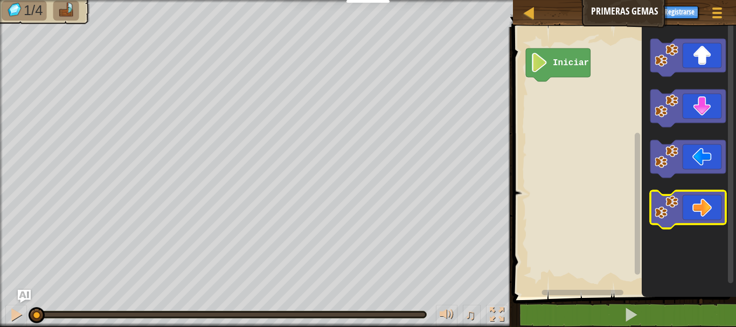
click at [691, 211] on icon "Espacio de trabajo de Blockly" at bounding box center [688, 210] width 75 height 38
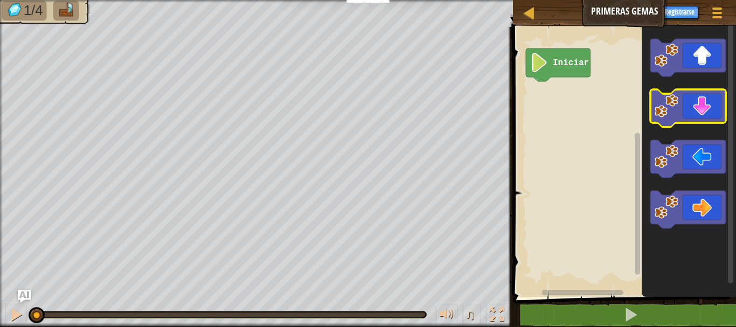
click at [691, 110] on icon "Espacio de trabajo de Blockly" at bounding box center [688, 108] width 75 height 38
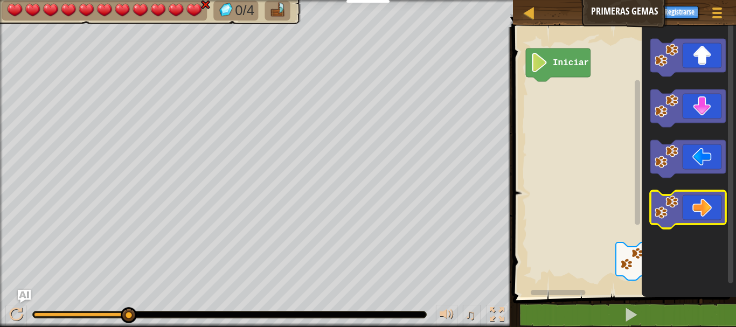
click at [695, 210] on icon "Espacio de trabajo de Blockly" at bounding box center [688, 210] width 75 height 38
click at [687, 210] on icon "Espacio de trabajo de Blockly" at bounding box center [688, 210] width 75 height 38
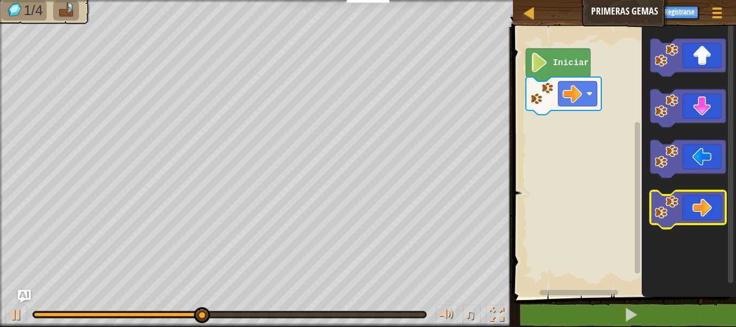
click at [703, 224] on icon "Espacio de trabajo de Blockly" at bounding box center [688, 210] width 75 height 38
click at [699, 203] on icon "Espacio de trabajo de Blockly" at bounding box center [688, 210] width 75 height 38
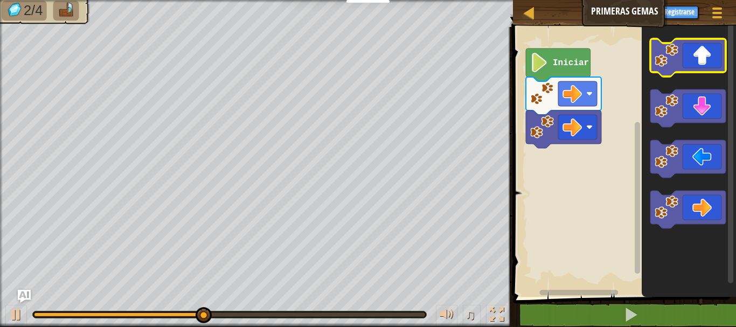
click at [708, 69] on icon "Espacio de trabajo de Blockly" at bounding box center [688, 58] width 75 height 38
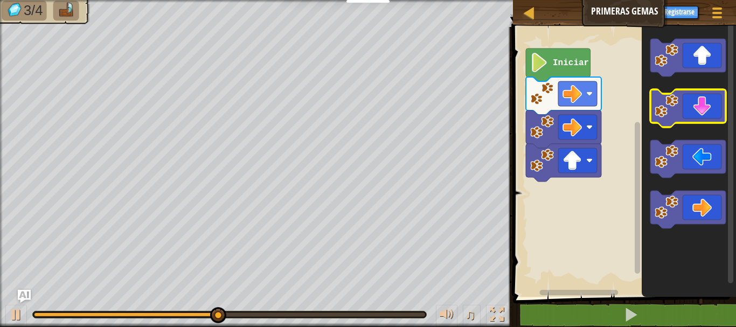
click at [705, 110] on icon "Espacio de trabajo de Blockly" at bounding box center [688, 108] width 75 height 38
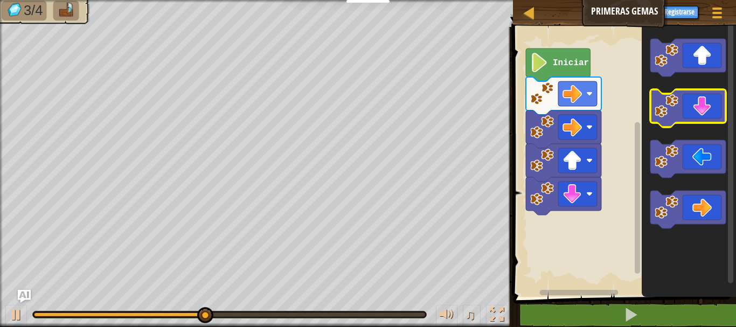
click at [705, 110] on icon "Espacio de trabajo de Blockly" at bounding box center [688, 108] width 75 height 38
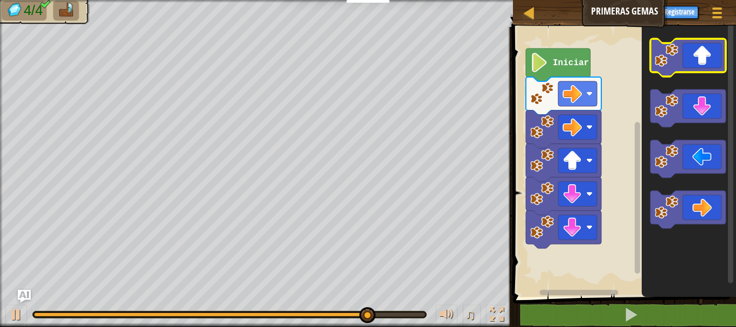
click at [700, 63] on icon "Espacio de trabajo de Blockly" at bounding box center [688, 58] width 75 height 38
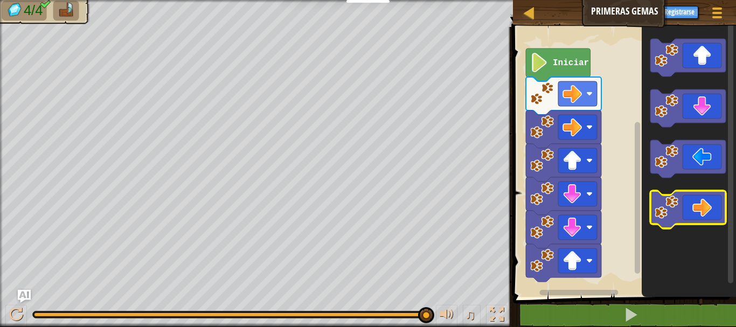
click at [705, 206] on icon "Espacio de trabajo de Blockly" at bounding box center [688, 210] width 75 height 38
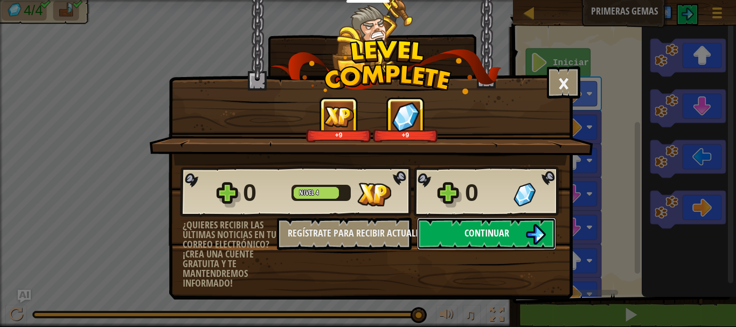
click at [522, 234] on button "Continuar" at bounding box center [486, 234] width 139 height 32
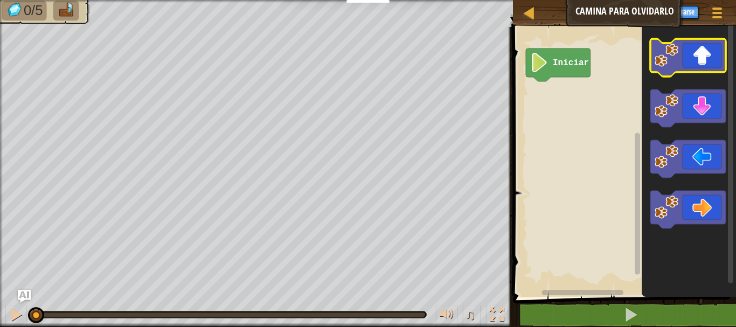
click at [697, 54] on icon "Espacio de trabajo de Blockly" at bounding box center [688, 58] width 75 height 38
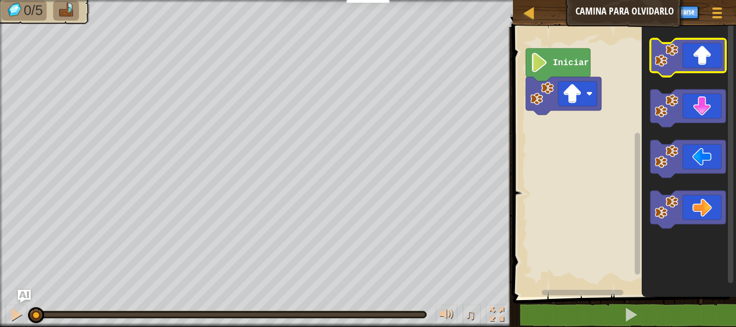
click at [697, 54] on icon "Espacio de trabajo de Blockly" at bounding box center [688, 58] width 75 height 38
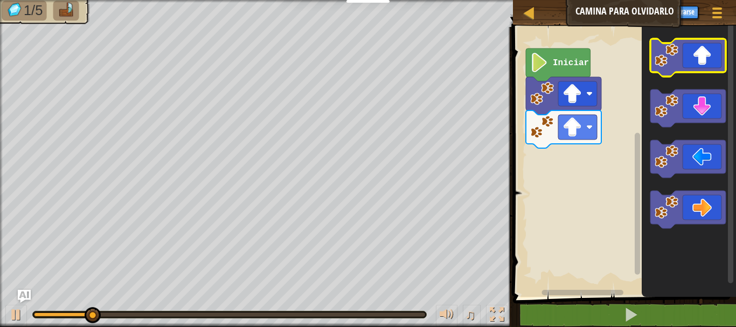
click at [707, 56] on icon "Espacio de trabajo de Blockly" at bounding box center [688, 58] width 75 height 38
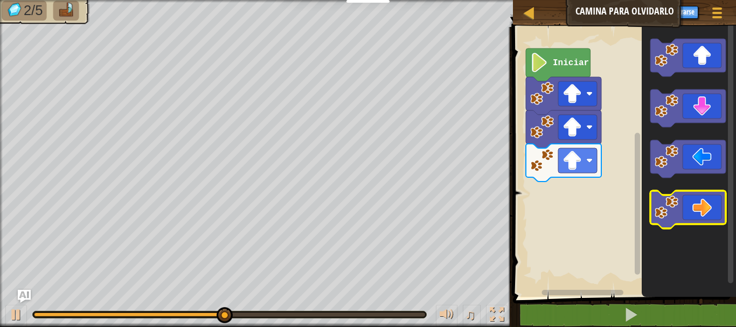
click at [709, 219] on icon "Espacio de trabajo de Blockly" at bounding box center [688, 210] width 75 height 38
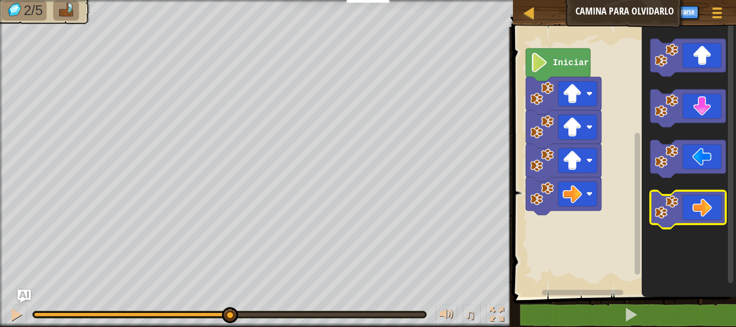
click at [709, 219] on icon "Espacio de trabajo de Blockly" at bounding box center [688, 210] width 75 height 38
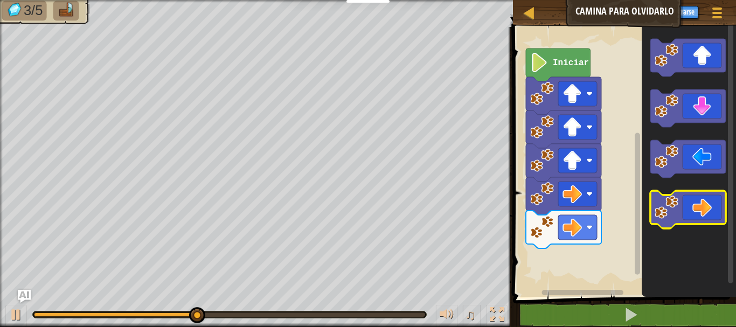
click at [709, 219] on icon "Espacio de trabajo de Blockly" at bounding box center [688, 210] width 75 height 38
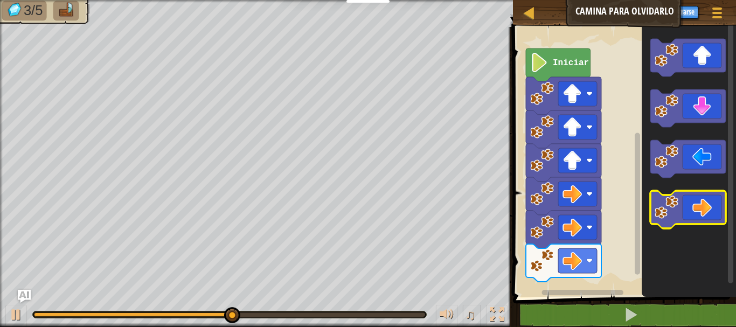
click at [709, 219] on icon "Espacio de trabajo de Blockly" at bounding box center [688, 210] width 75 height 38
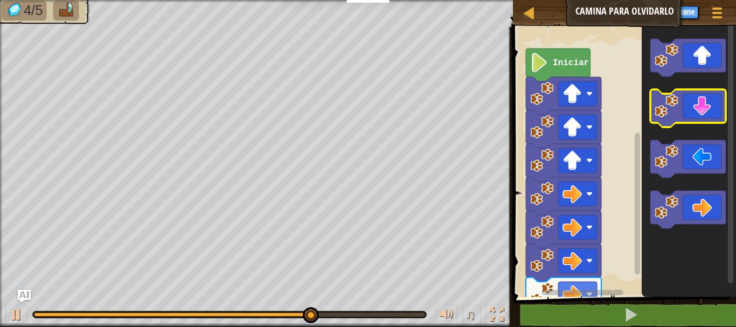
click at [696, 120] on icon "Espacio de trabajo de Blockly" at bounding box center [688, 108] width 75 height 38
click at [700, 115] on icon "Espacio de trabajo de Blockly" at bounding box center [688, 108] width 75 height 38
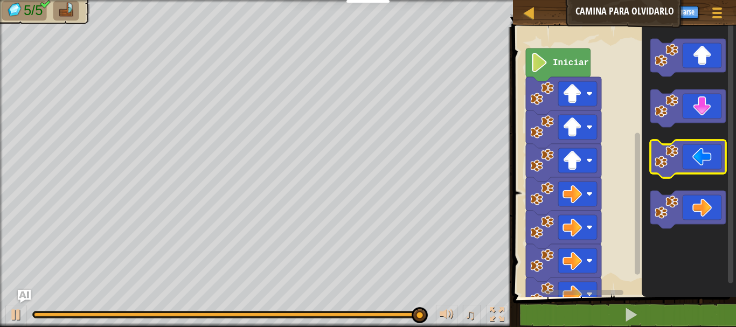
click at [702, 155] on icon "Espacio de trabajo de Blockly" at bounding box center [688, 159] width 75 height 38
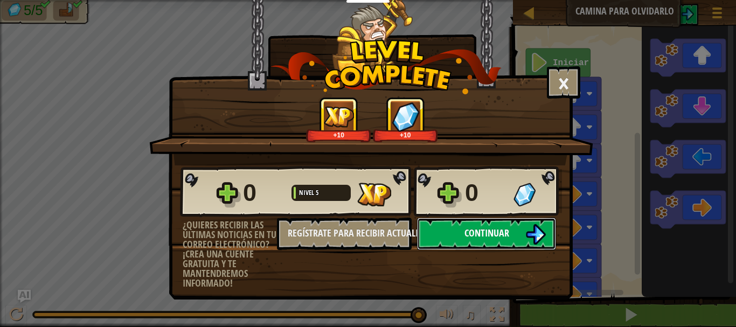
click at [513, 235] on button "Continuar" at bounding box center [486, 234] width 139 height 32
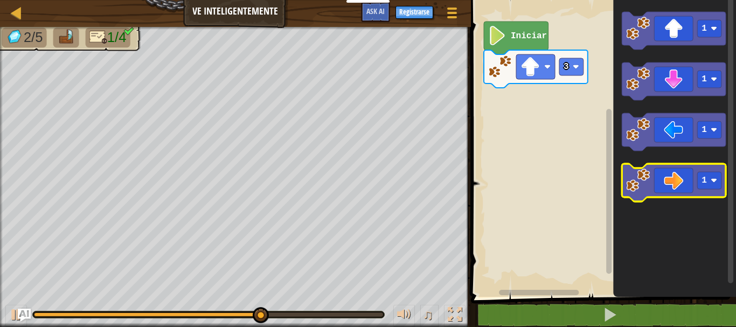
click at [679, 191] on icon "Espacio de trabajo de Blockly" at bounding box center [674, 183] width 104 height 38
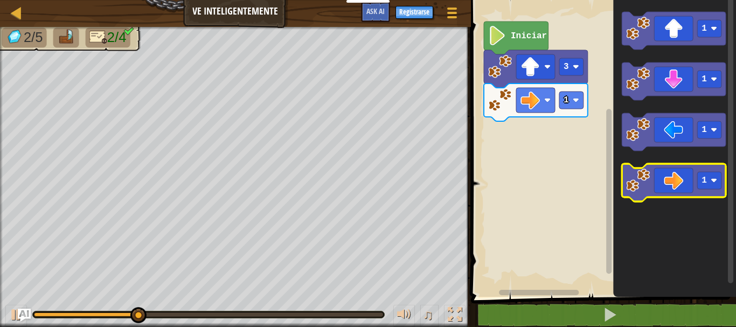
click at [679, 191] on icon "Espacio de trabajo de Blockly" at bounding box center [674, 183] width 104 height 38
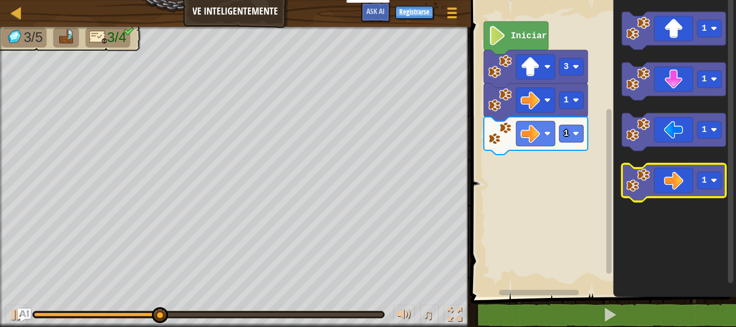
click at [679, 191] on icon "Espacio de trabajo de Blockly" at bounding box center [674, 183] width 104 height 38
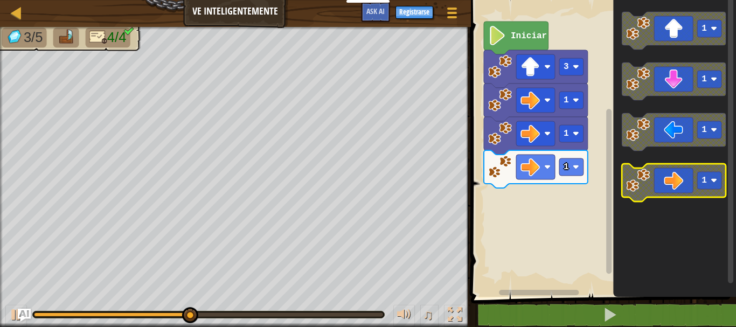
click at [680, 192] on icon "Espacio de trabajo de Blockly" at bounding box center [674, 183] width 104 height 38
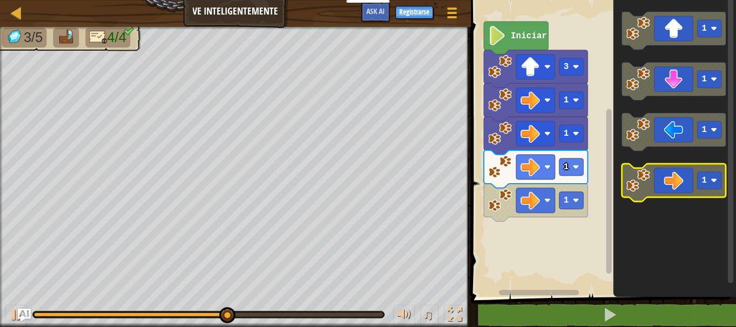
click at [680, 190] on icon "Espacio de trabajo de Blockly" at bounding box center [674, 183] width 104 height 38
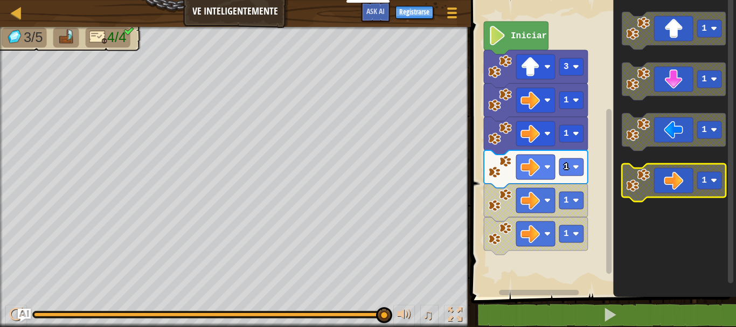
click at [659, 189] on icon "Espacio de trabajo de Blockly" at bounding box center [674, 183] width 104 height 38
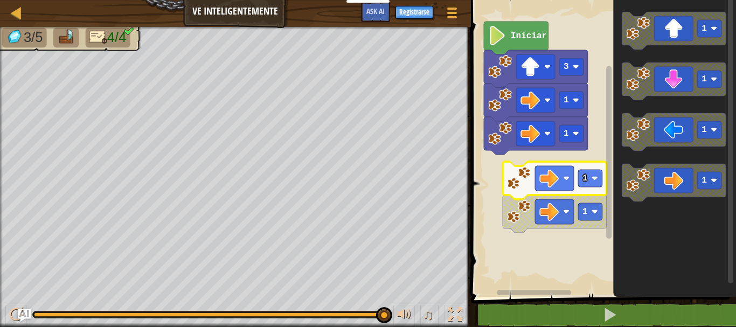
click at [647, 232] on icon "Espacio de trabajo de Blockly" at bounding box center [674, 146] width 123 height 302
click at [720, 249] on icon "Espacio de trabajo de Blockly" at bounding box center [674, 146] width 123 height 302
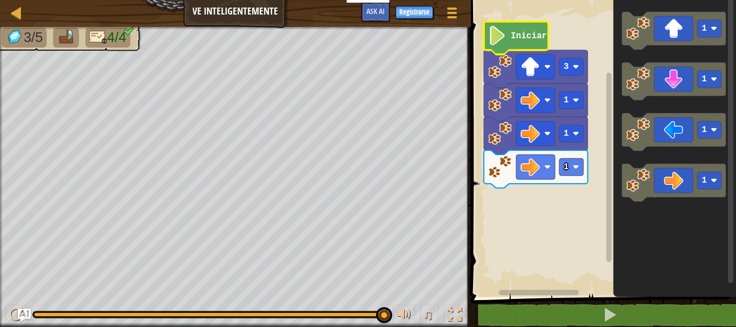
click at [536, 39] on text "Iniciar" at bounding box center [529, 36] width 36 height 10
click at [537, 43] on icon "Espacio de trabajo de Blockly" at bounding box center [516, 38] width 65 height 33
click at [560, 301] on span at bounding box center [605, 133] width 274 height 341
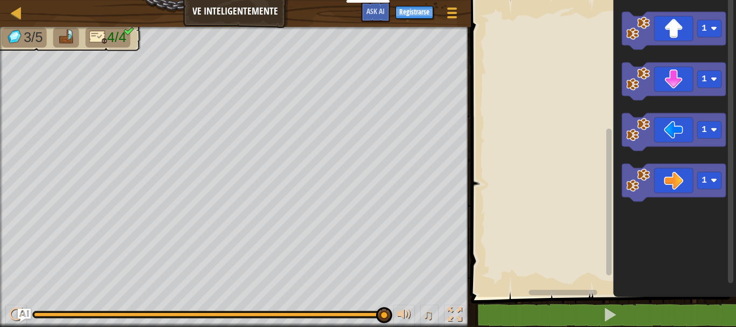
click at [611, 156] on rect "Espacio de trabajo de Blockly" at bounding box center [608, 202] width 5 height 147
click at [615, 25] on icon "Espacio de trabajo de Blockly" at bounding box center [674, 146] width 123 height 302
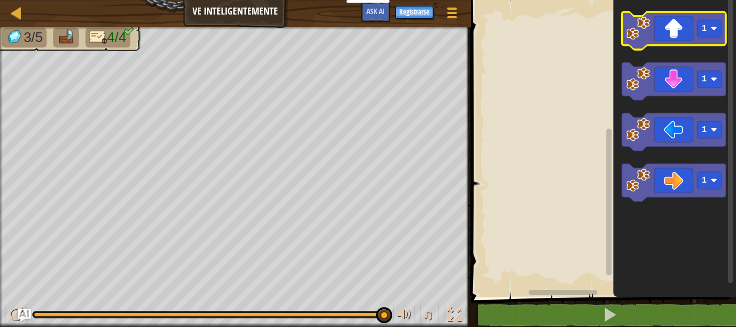
click at [639, 32] on image "Espacio de trabajo de Blockly" at bounding box center [638, 29] width 24 height 24
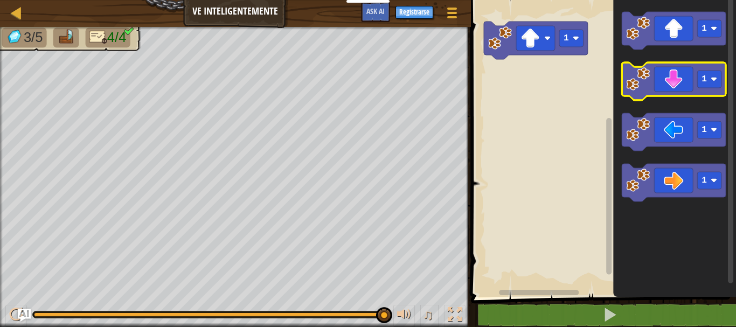
click at [672, 73] on icon "Espacio de trabajo de Blockly" at bounding box center [674, 82] width 104 height 38
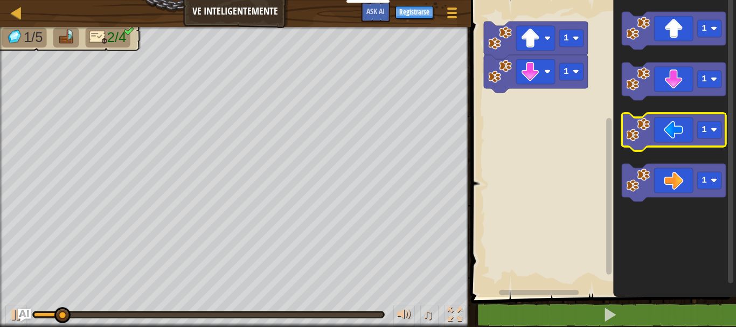
click at [697, 157] on icon "1 1 1 1" at bounding box center [674, 146] width 123 height 302
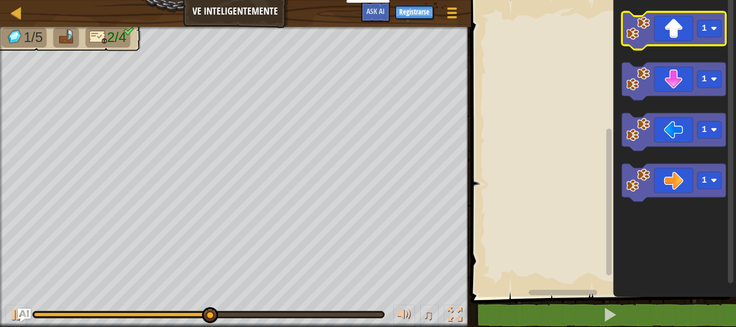
click at [676, 23] on icon "Espacio de trabajo de Blockly" at bounding box center [674, 31] width 104 height 38
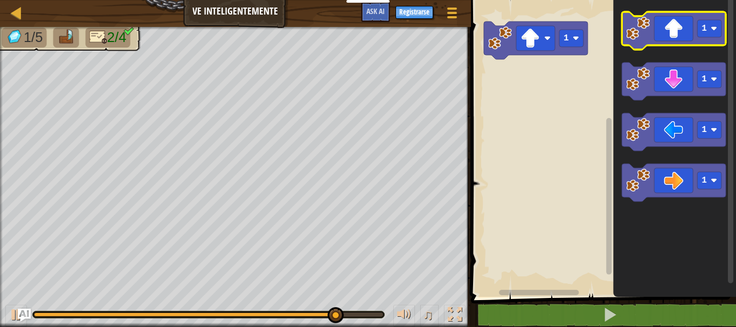
click at [670, 32] on icon "Espacio de trabajo de Blockly" at bounding box center [674, 31] width 104 height 38
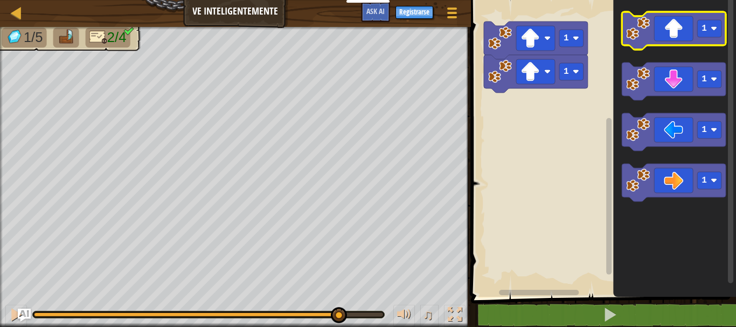
click at [670, 32] on icon "Espacio de trabajo de Blockly" at bounding box center [674, 31] width 104 height 38
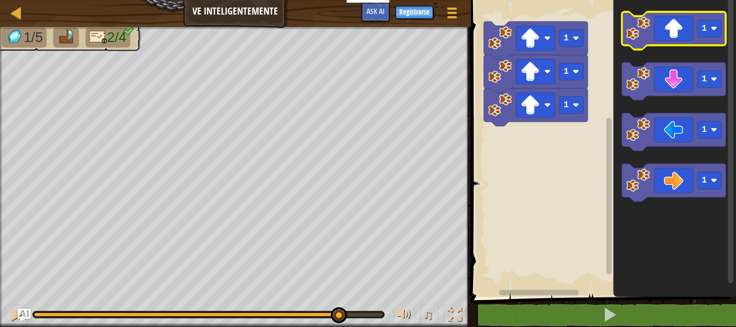
click at [670, 32] on icon "Espacio de trabajo de Blockly" at bounding box center [674, 31] width 104 height 38
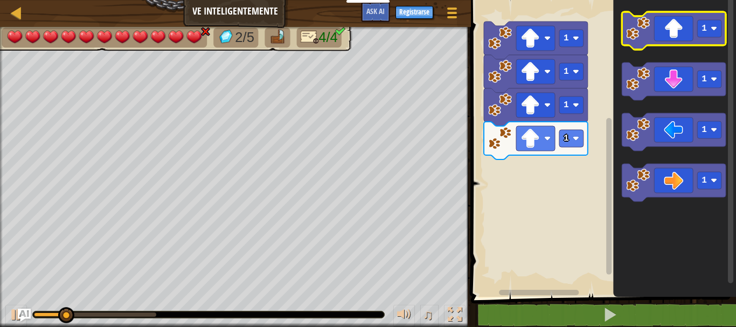
click at [670, 32] on icon "Espacio de trabajo de Blockly" at bounding box center [674, 31] width 104 height 38
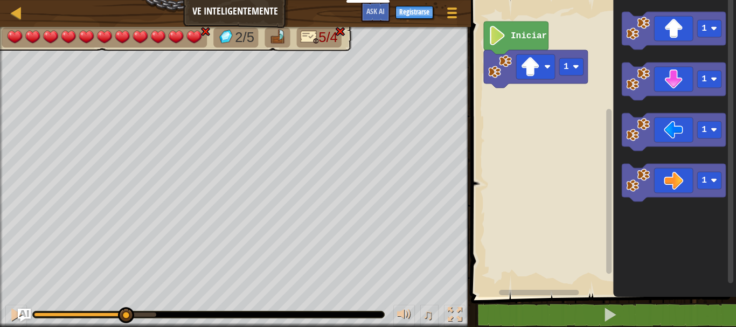
click at [727, 195] on icon "Espacio de trabajo de Blockly" at bounding box center [674, 146] width 123 height 302
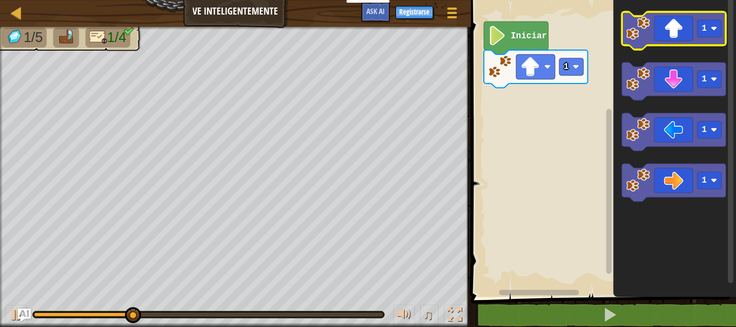
click at [663, 49] on rect "Espacio de trabajo de Blockly" at bounding box center [674, 31] width 104 height 38
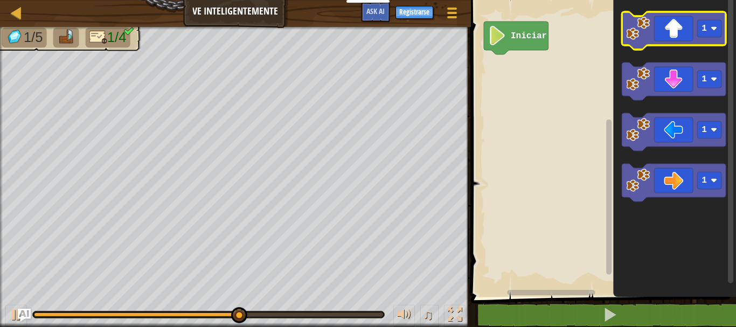
click at [667, 21] on icon "Espacio de trabajo de Blockly" at bounding box center [674, 31] width 104 height 38
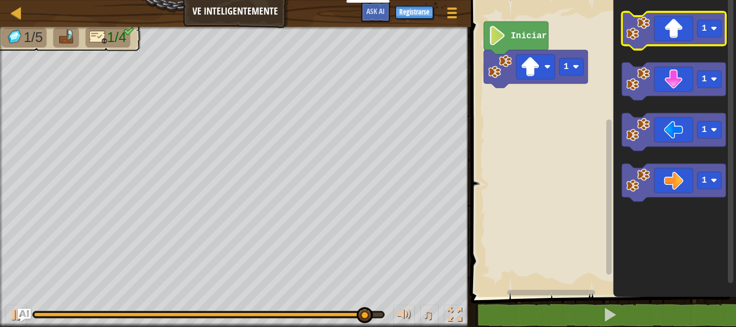
click at [667, 21] on icon "Espacio de trabajo de Blockly" at bounding box center [674, 31] width 104 height 38
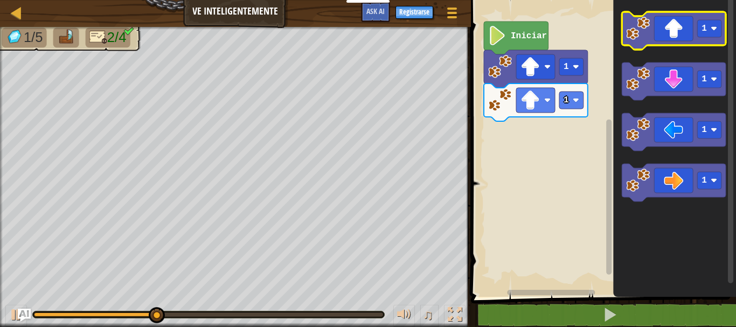
click at [696, 26] on icon "Espacio de trabajo de Blockly" at bounding box center [674, 31] width 104 height 38
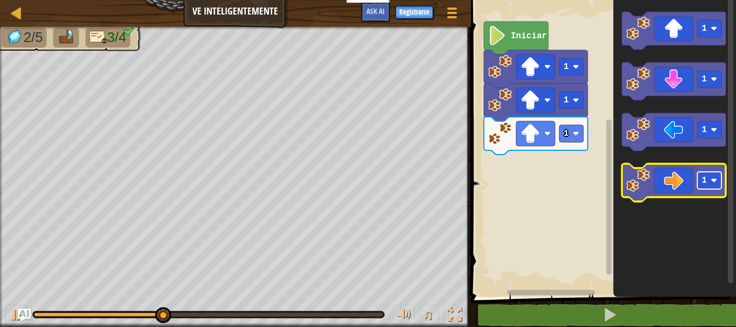
click at [698, 184] on rect "Espacio de trabajo de Blockly" at bounding box center [709, 180] width 24 height 17
click at [663, 184] on icon "Espacio de trabajo de Blockly" at bounding box center [674, 183] width 104 height 38
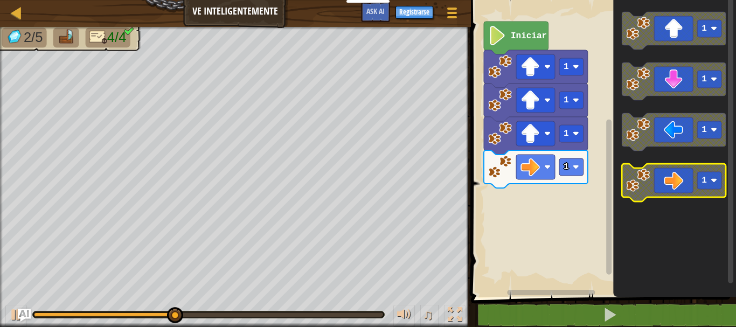
click at [665, 179] on icon "Espacio de trabajo de Blockly" at bounding box center [674, 183] width 104 height 38
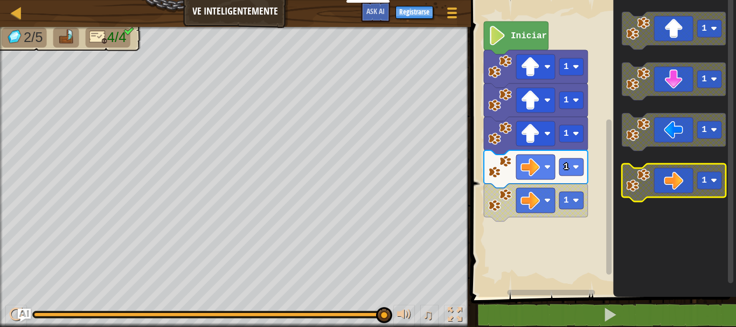
click at [684, 175] on icon "Espacio de trabajo de Blockly" at bounding box center [674, 183] width 104 height 38
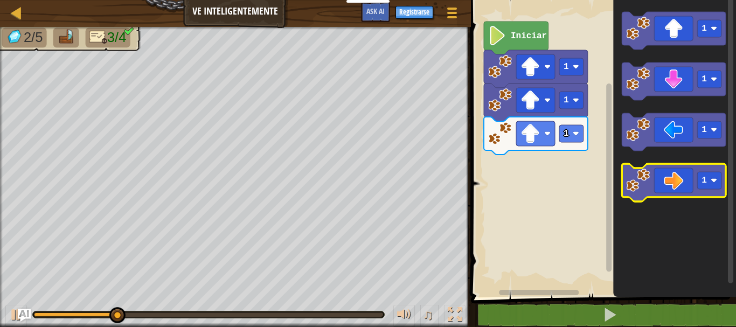
click at [667, 181] on icon "Espacio de trabajo de Blockly" at bounding box center [674, 183] width 104 height 38
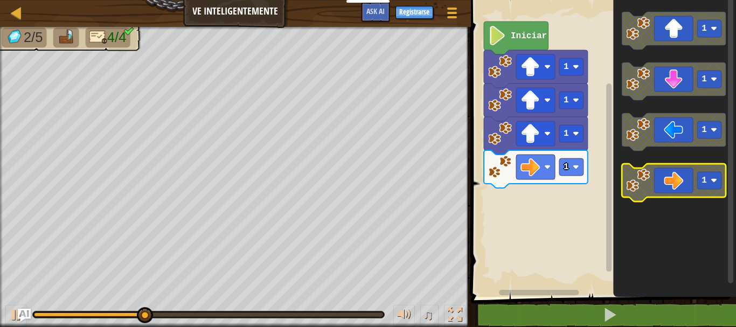
click at [667, 181] on icon "Espacio de trabajo de Blockly" at bounding box center [674, 183] width 104 height 38
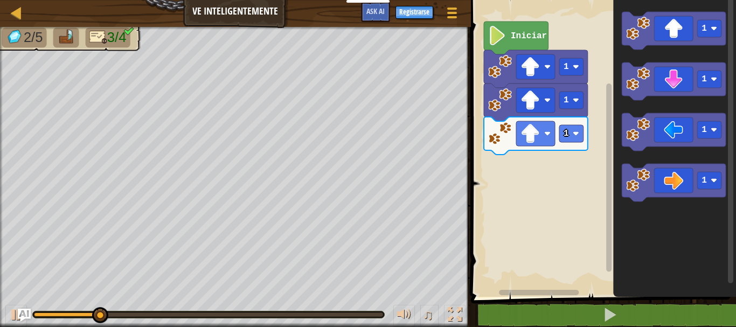
click at [674, 203] on icon "Espacio de trabajo de Blockly" at bounding box center [674, 146] width 123 height 302
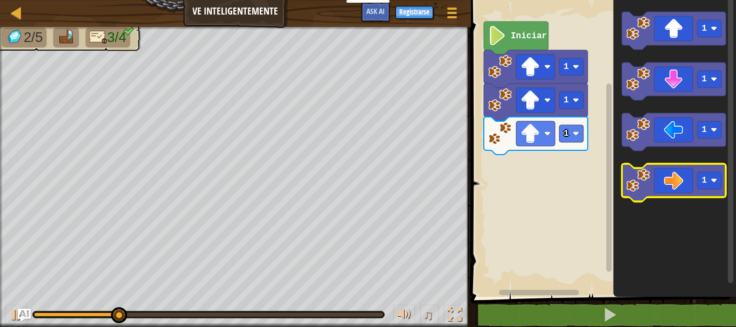
click at [676, 194] on icon "Espacio de trabajo de Blockly" at bounding box center [674, 183] width 104 height 38
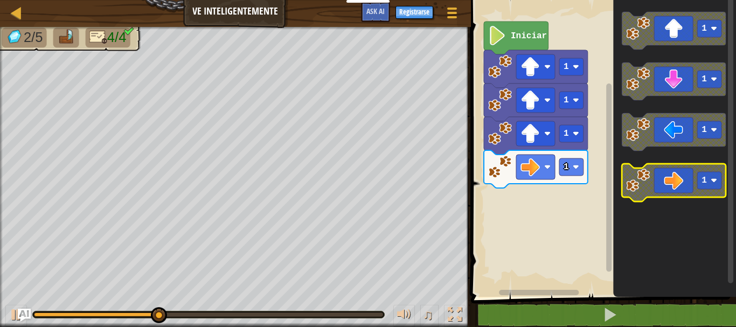
click at [677, 193] on icon "Espacio de trabajo de Blockly" at bounding box center [674, 183] width 104 height 38
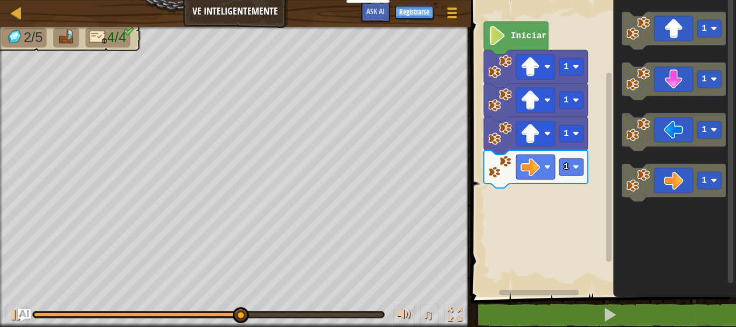
click at [727, 311] on div "1 2 3 4 go ( 'up' , 3 ) go ( 'right' , 4 ) go ( 'down' , 3 ) הההההההההההההההההה…" at bounding box center [602, 172] width 268 height 335
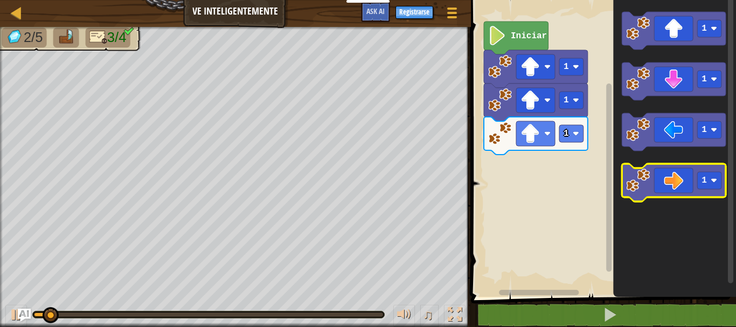
click at [672, 189] on icon "Espacio de trabajo de Blockly" at bounding box center [674, 183] width 104 height 38
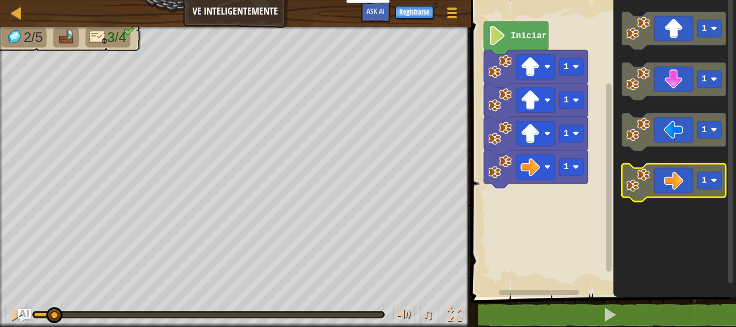
click at [672, 189] on icon "Espacio de trabajo de Blockly" at bounding box center [674, 183] width 104 height 38
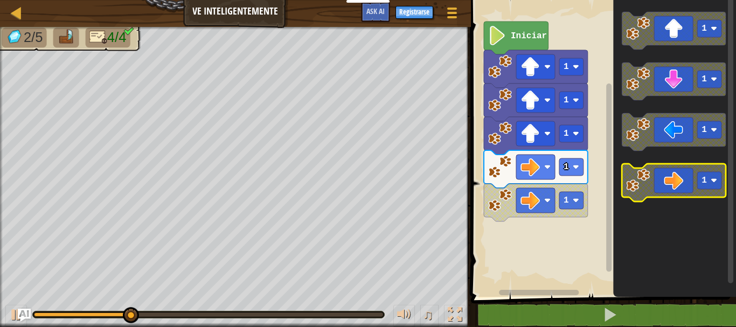
click at [672, 189] on icon "Espacio de trabajo de Blockly" at bounding box center [674, 183] width 104 height 38
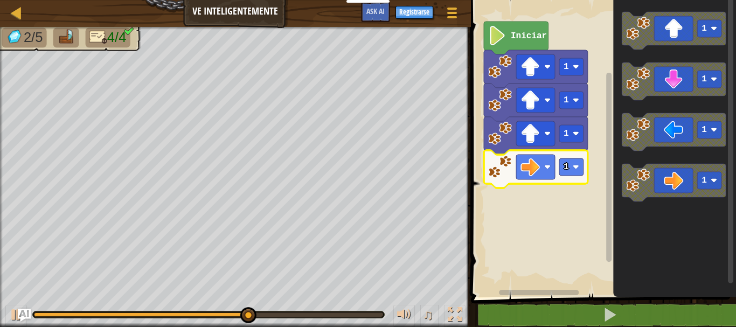
click at [576, 157] on icon "Espacio de trabajo de Blockly" at bounding box center [536, 169] width 104 height 38
click at [574, 169] on image "Espacio de trabajo de Blockly" at bounding box center [576, 167] width 6 height 6
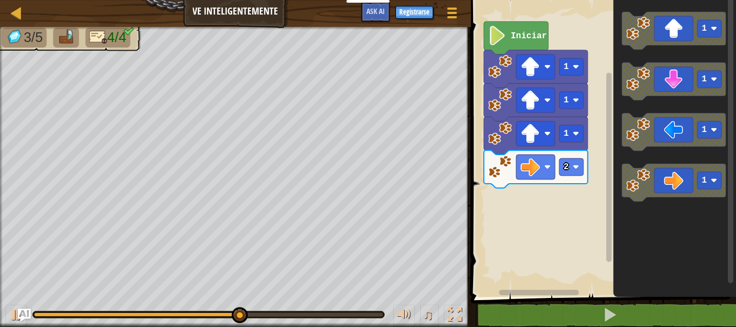
click at [609, 217] on div "Iniciar 1 1 1 2 1 1 1 1" at bounding box center [602, 146] width 268 height 302
click at [507, 226] on div "Iniciar 1 1 1 2 1 1 1 1" at bounding box center [602, 146] width 268 height 302
click at [571, 211] on div "Iniciar 1 1 1 2 1 1 1 1" at bounding box center [602, 146] width 268 height 302
click at [591, 218] on div "Iniciar 1 1 1 2 1 1 1 1" at bounding box center [602, 146] width 268 height 302
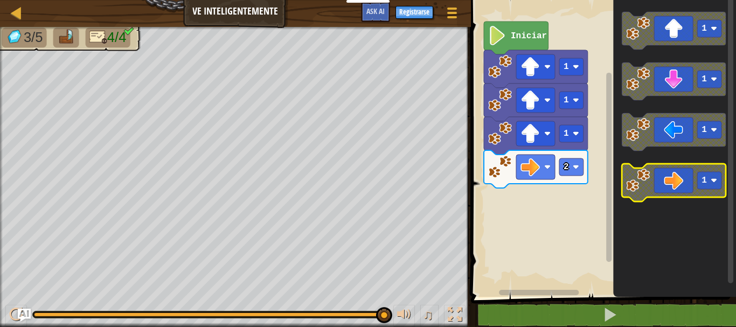
click at [678, 182] on icon "Espacio de trabajo de Blockly" at bounding box center [674, 183] width 104 height 38
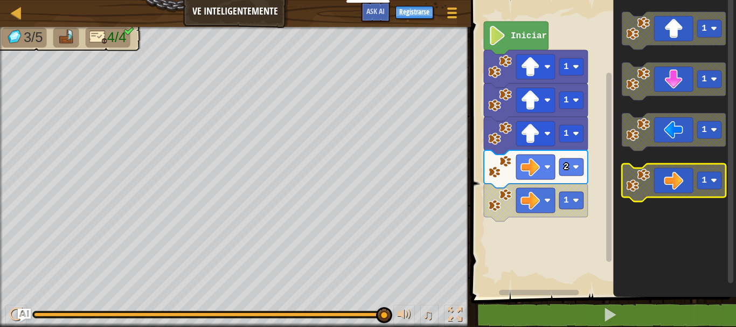
click at [678, 182] on icon "Espacio de trabajo de Blockly" at bounding box center [674, 183] width 104 height 38
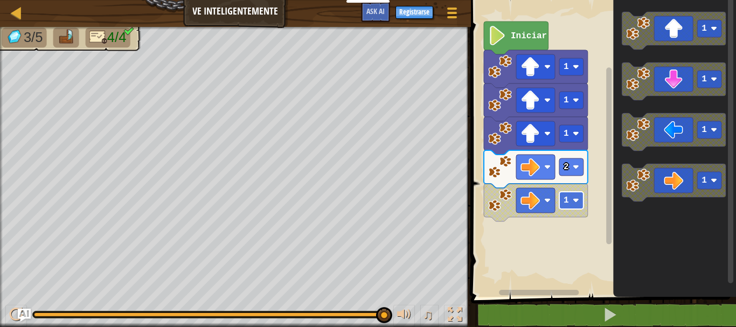
click at [568, 201] on text "1" at bounding box center [566, 201] width 5 height 10
click at [578, 197] on image "Espacio de trabajo de Blockly" at bounding box center [576, 200] width 6 height 6
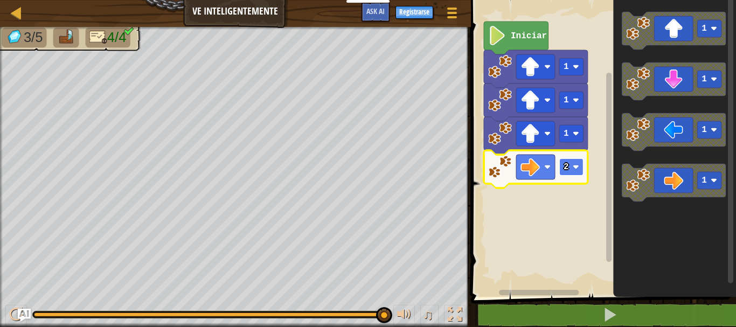
click at [575, 164] on image "Espacio de trabajo de Blockly" at bounding box center [576, 167] width 6 height 6
click at [567, 164] on text "2" at bounding box center [566, 167] width 5 height 10
click at [570, 165] on rect "Espacio de trabajo de Blockly" at bounding box center [571, 166] width 24 height 17
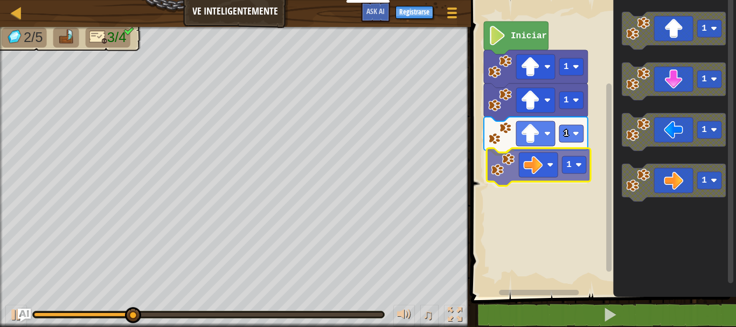
click at [537, 171] on div "Iniciar 1 1 1 1 1 1 1 1 1" at bounding box center [602, 146] width 268 height 302
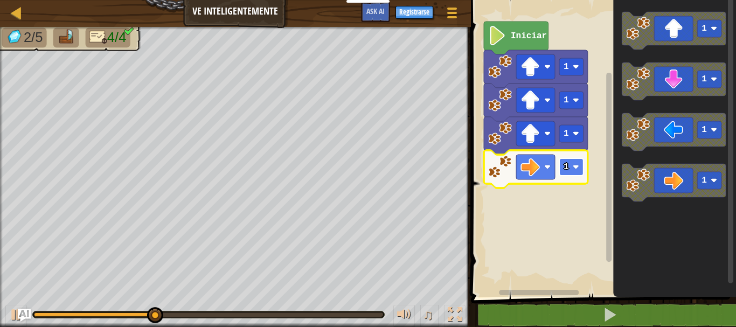
click at [566, 163] on text "1" at bounding box center [566, 167] width 5 height 10
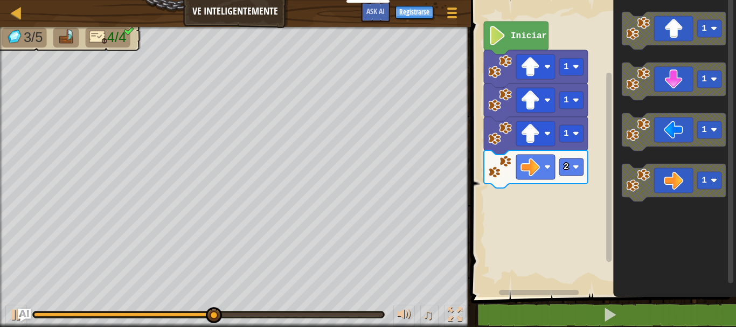
click at [590, 208] on div "Iniciar 1 1 1 2 1 1 1 1" at bounding box center [602, 146] width 268 height 302
click at [547, 223] on div "Iniciar 1 1 1 2 1 1 1 1" at bounding box center [602, 146] width 268 height 302
click at [604, 217] on div "Iniciar 1 1 1 2 1 1 1 1" at bounding box center [602, 146] width 268 height 302
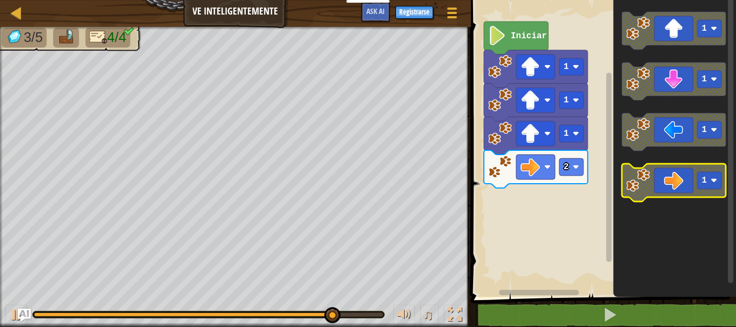
click at [670, 179] on icon "Espacio de trabajo de Blockly" at bounding box center [674, 183] width 104 height 38
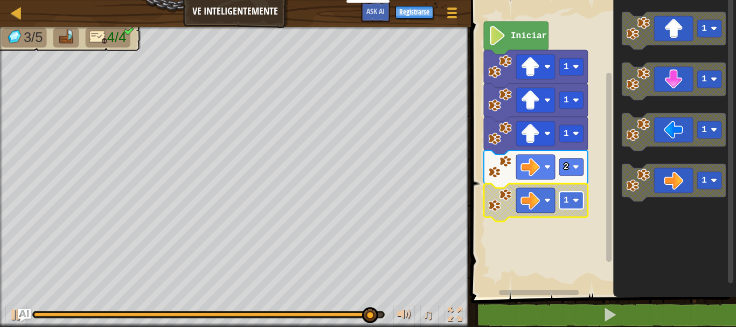
click at [572, 202] on rect "Espacio de trabajo de Blockly" at bounding box center [571, 200] width 24 height 17
click at [579, 192] on rect "Espacio de trabajo de Blockly" at bounding box center [571, 200] width 24 height 17
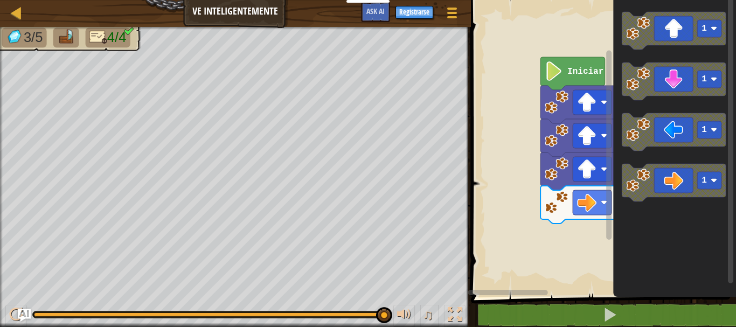
click at [684, 223] on div "Iniciar 1 1 1 2 1 1 1 1" at bounding box center [602, 146] width 268 height 302
